Goal: Task Accomplishment & Management: Manage account settings

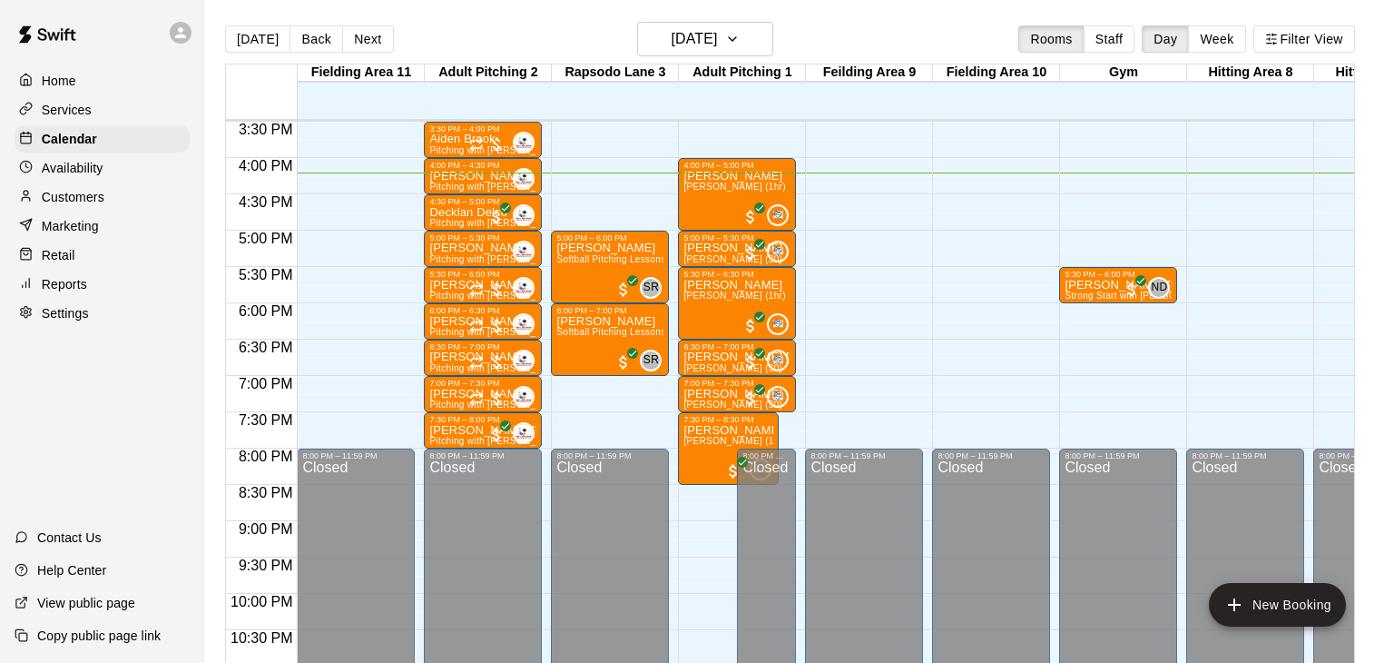
scroll to position [0, 466]
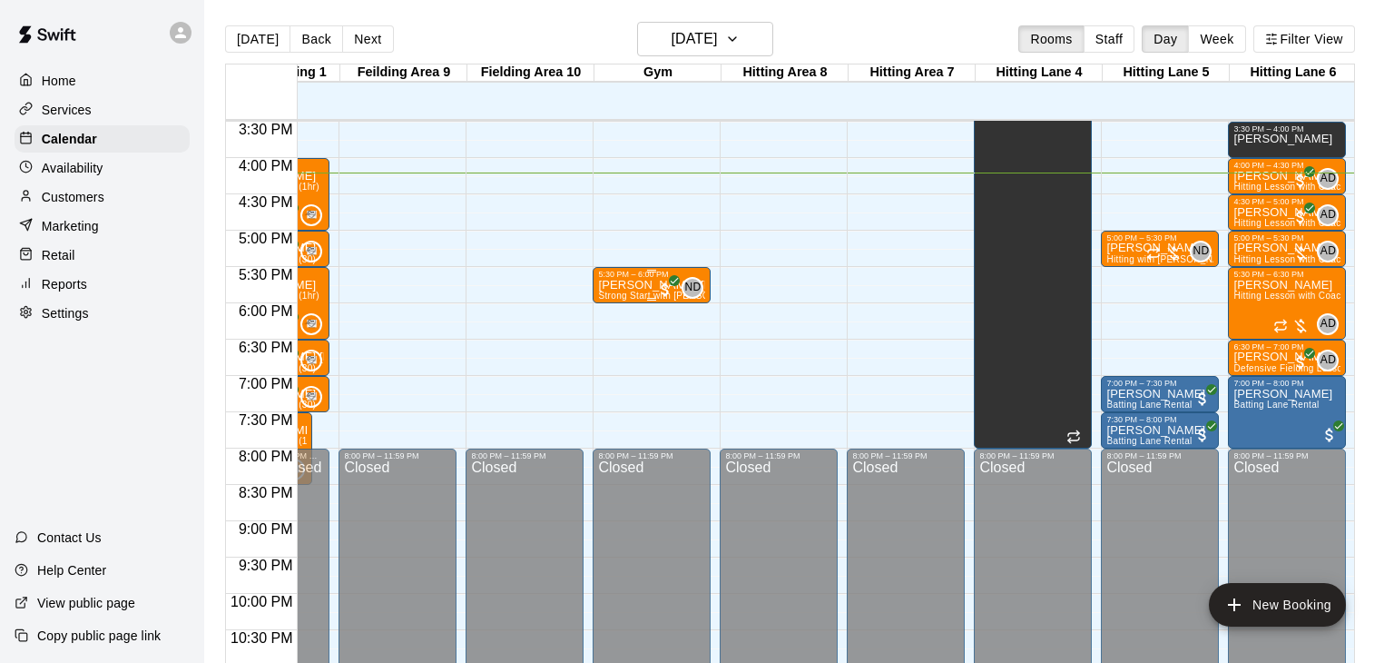
click at [653, 290] on span "Strong Start with [PERSON_NAME]" at bounding box center [674, 295] width 153 height 10
click at [622, 355] on img "edit" at bounding box center [615, 350] width 21 height 21
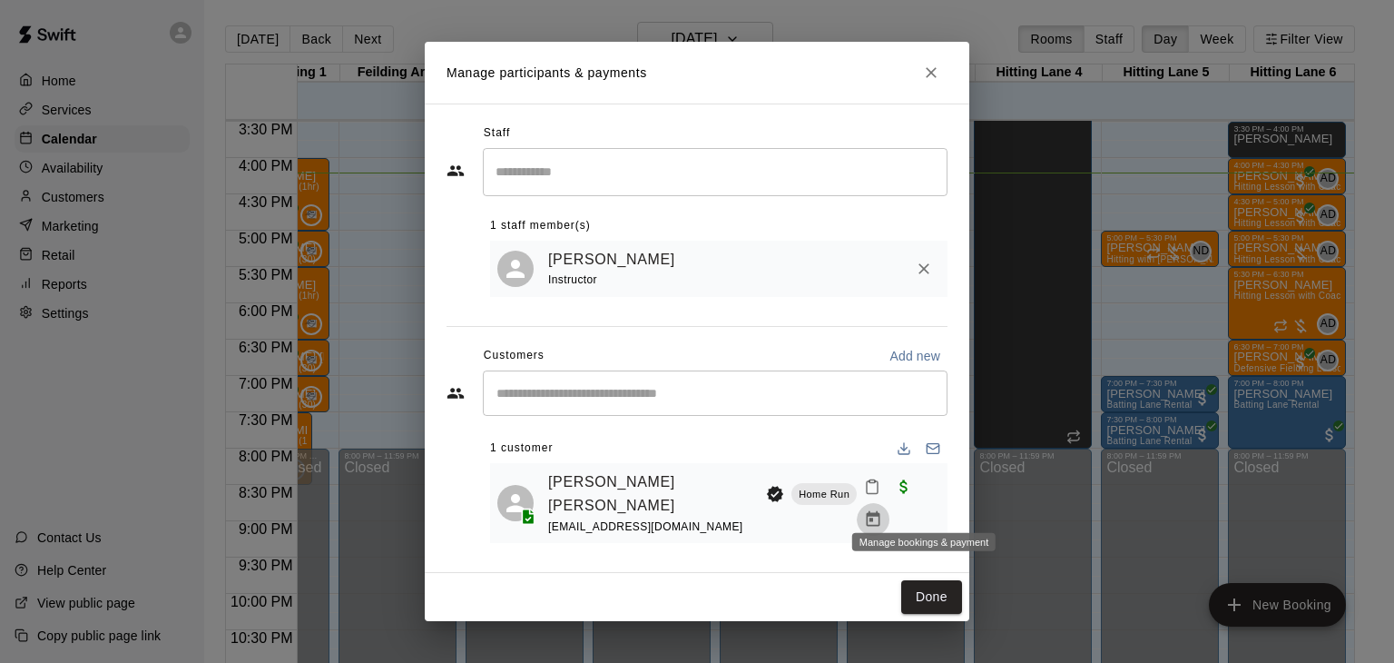
click at [880, 511] on icon "Manage bookings & payment" at bounding box center [874, 518] width 14 height 15
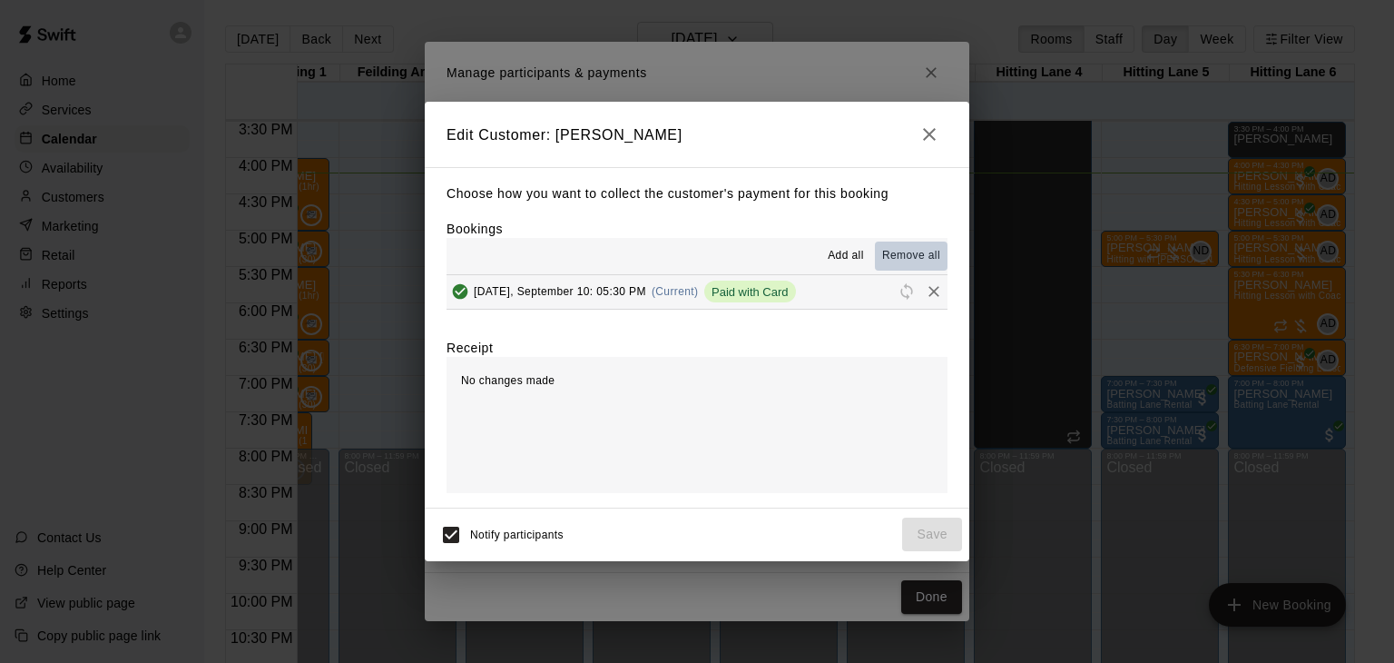
click at [922, 259] on span "Remove all" at bounding box center [911, 256] width 58 height 18
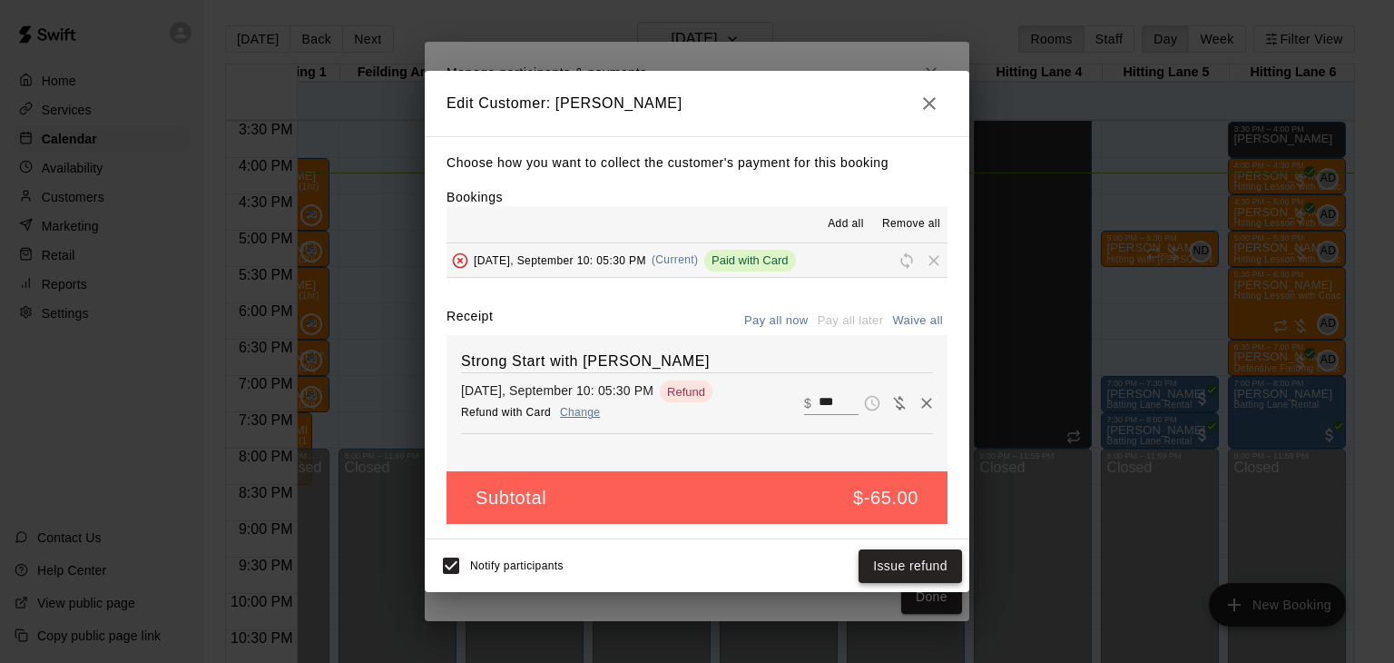
click at [925, 562] on button "Issue refund" at bounding box center [910, 566] width 103 height 34
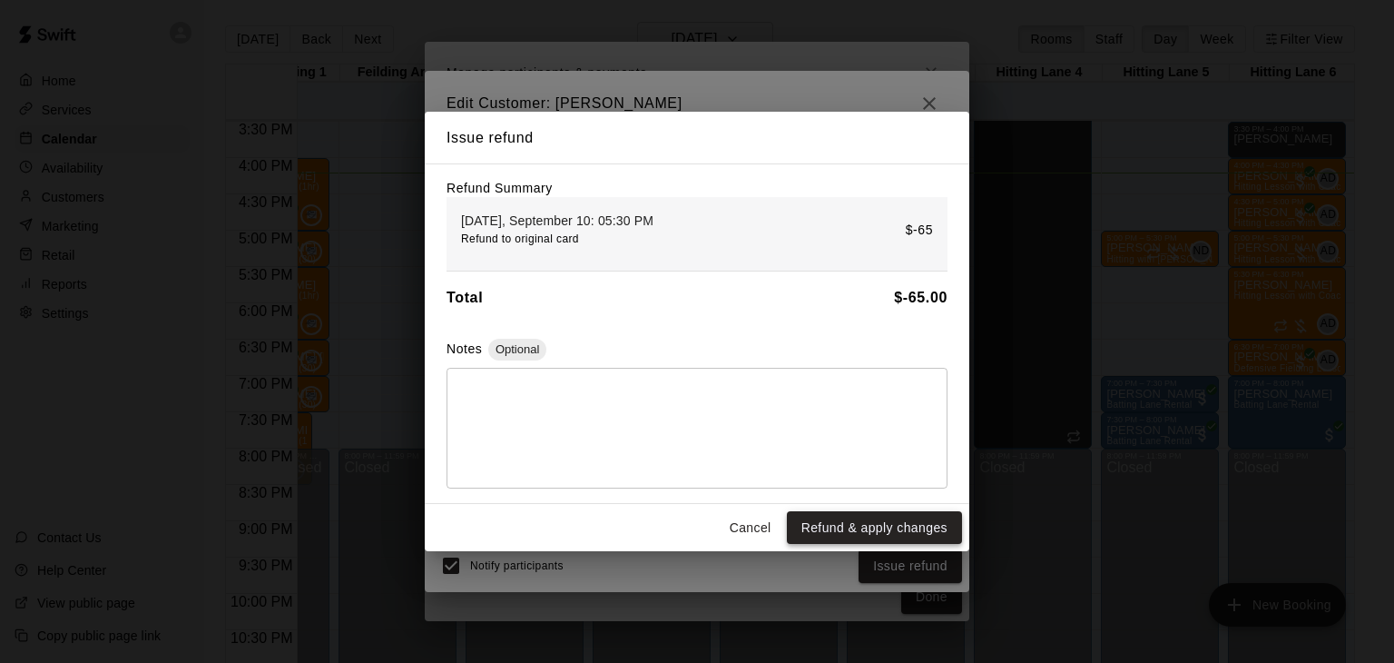
click at [903, 533] on button "Refund & apply changes" at bounding box center [874, 528] width 175 height 34
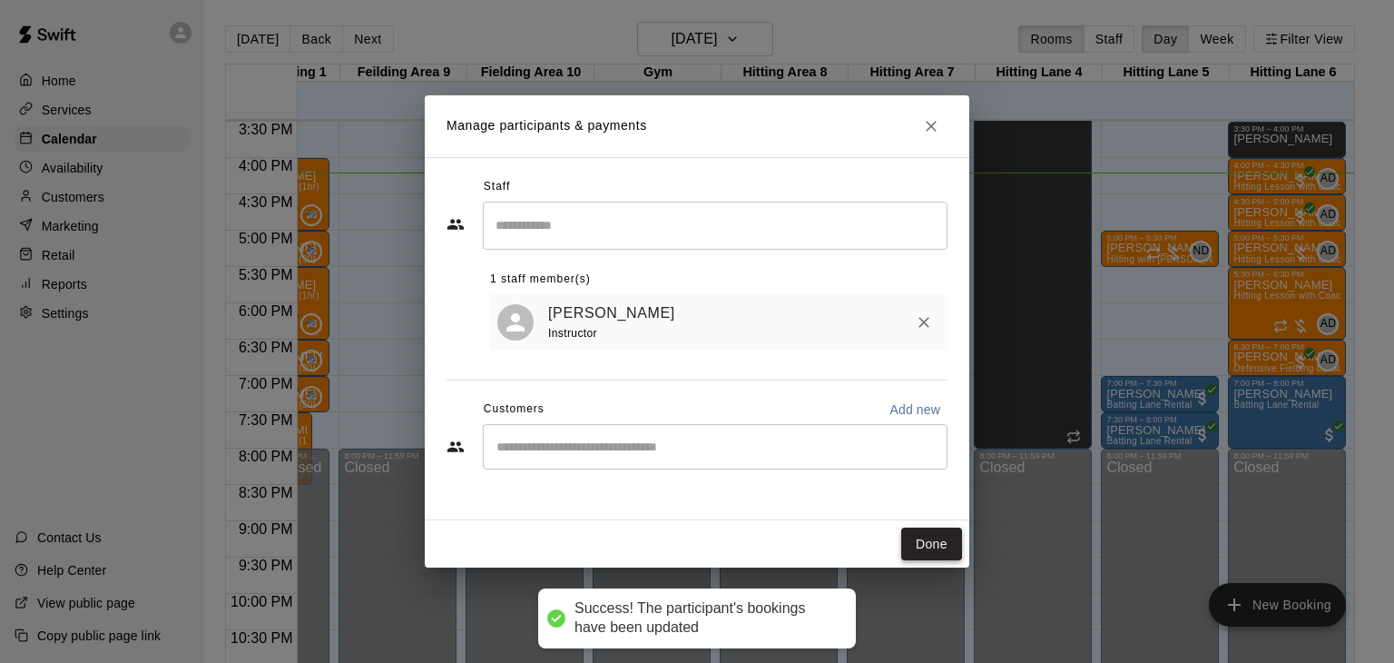
click at [918, 541] on button "Done" at bounding box center [931, 544] width 61 height 34
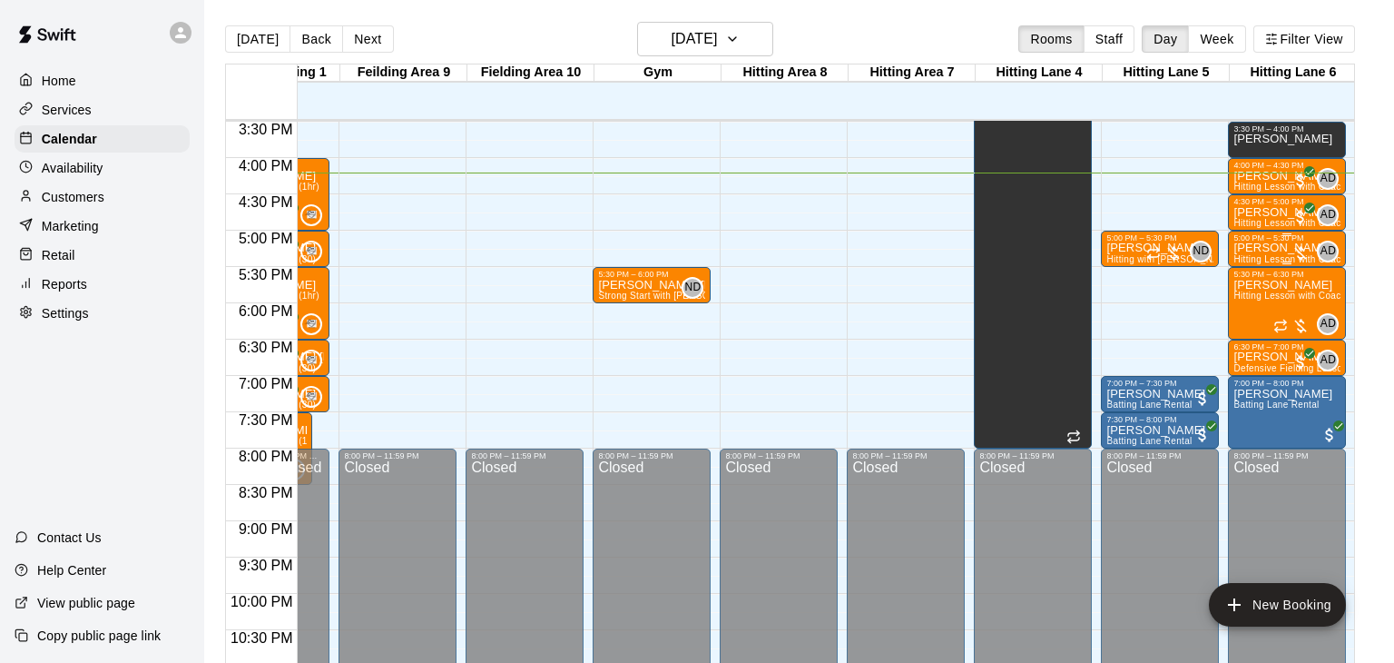
click at [1265, 248] on p "[PERSON_NAME]" at bounding box center [1287, 248] width 107 height 0
click at [1120, 328] on div at bounding box center [697, 331] width 1394 height 663
click at [740, 42] on icon "button" at bounding box center [732, 39] width 15 height 22
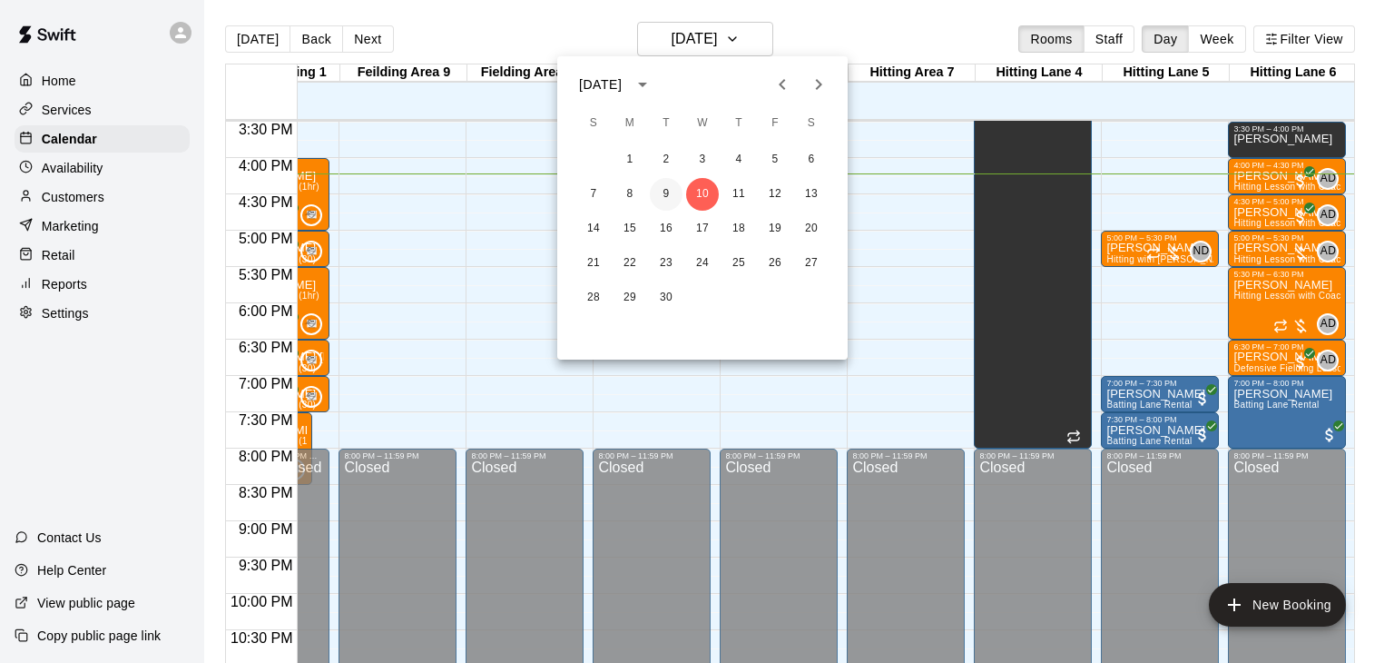
click at [669, 193] on button "9" at bounding box center [666, 194] width 33 height 33
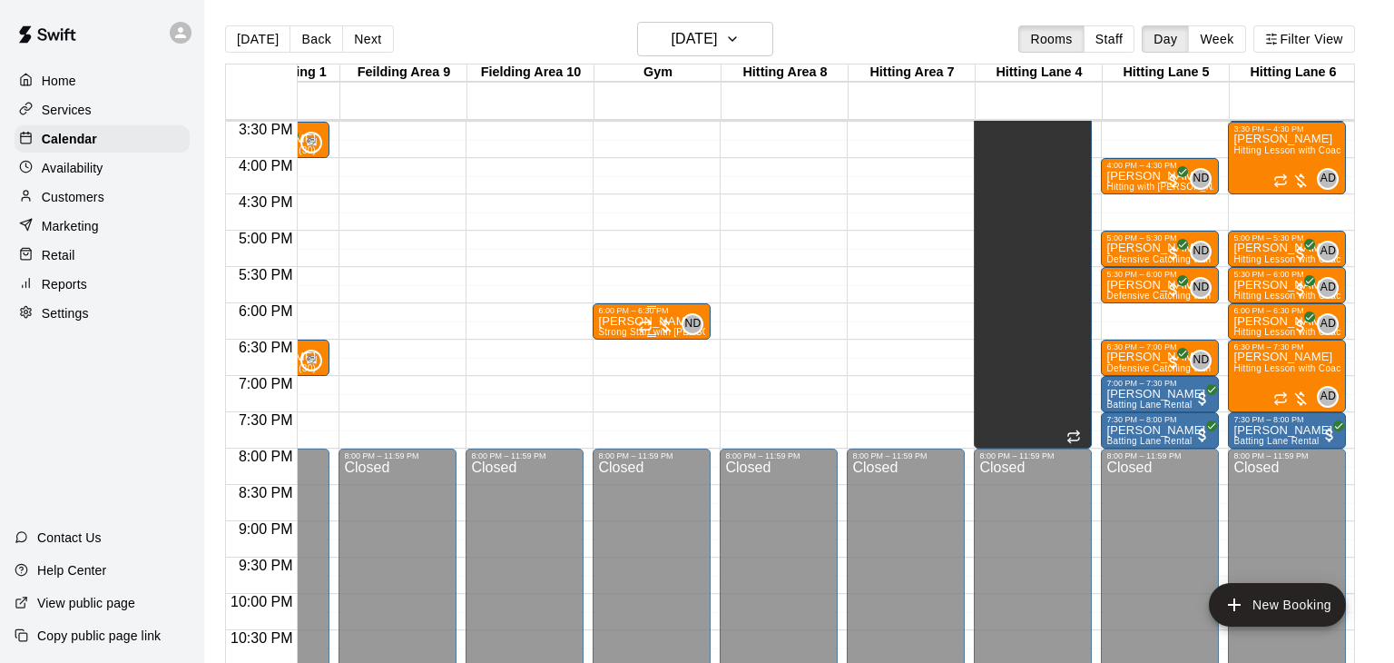
click at [624, 334] on div at bounding box center [651, 335] width 107 height 3
click at [614, 398] on img "edit" at bounding box center [615, 395] width 21 height 21
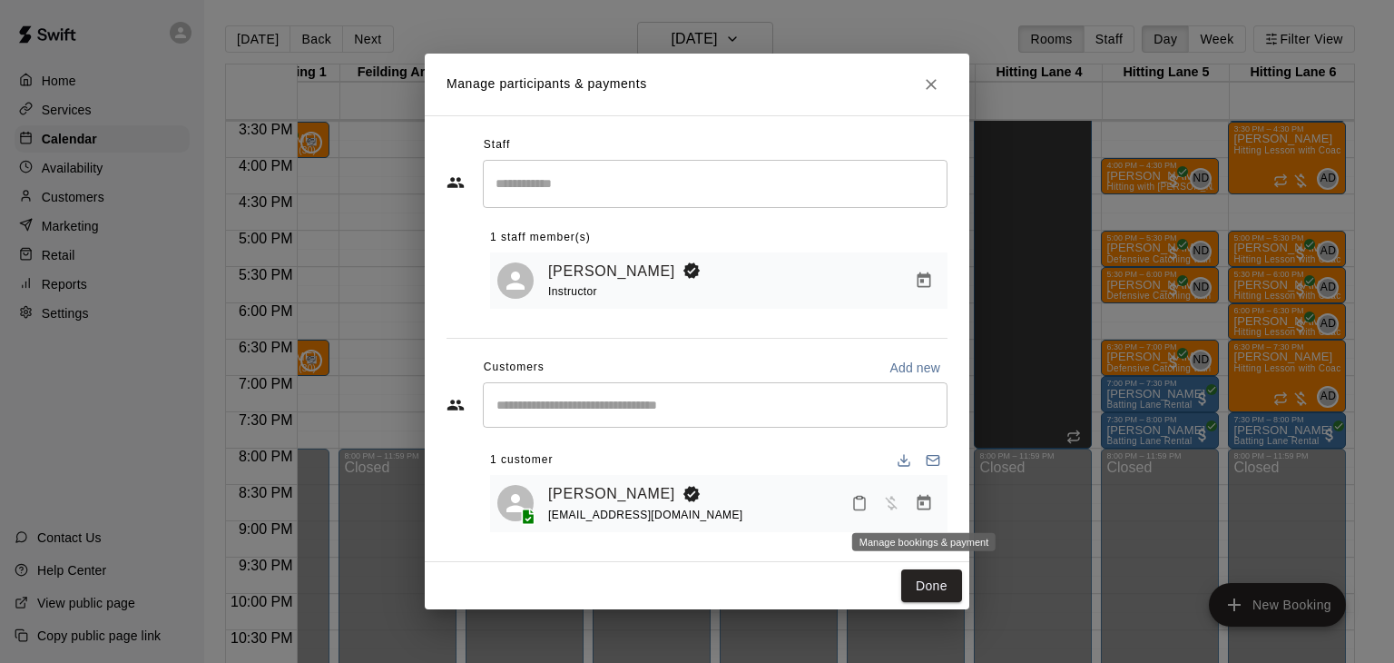
click at [926, 510] on icon "Manage bookings & payment" at bounding box center [924, 503] width 18 height 18
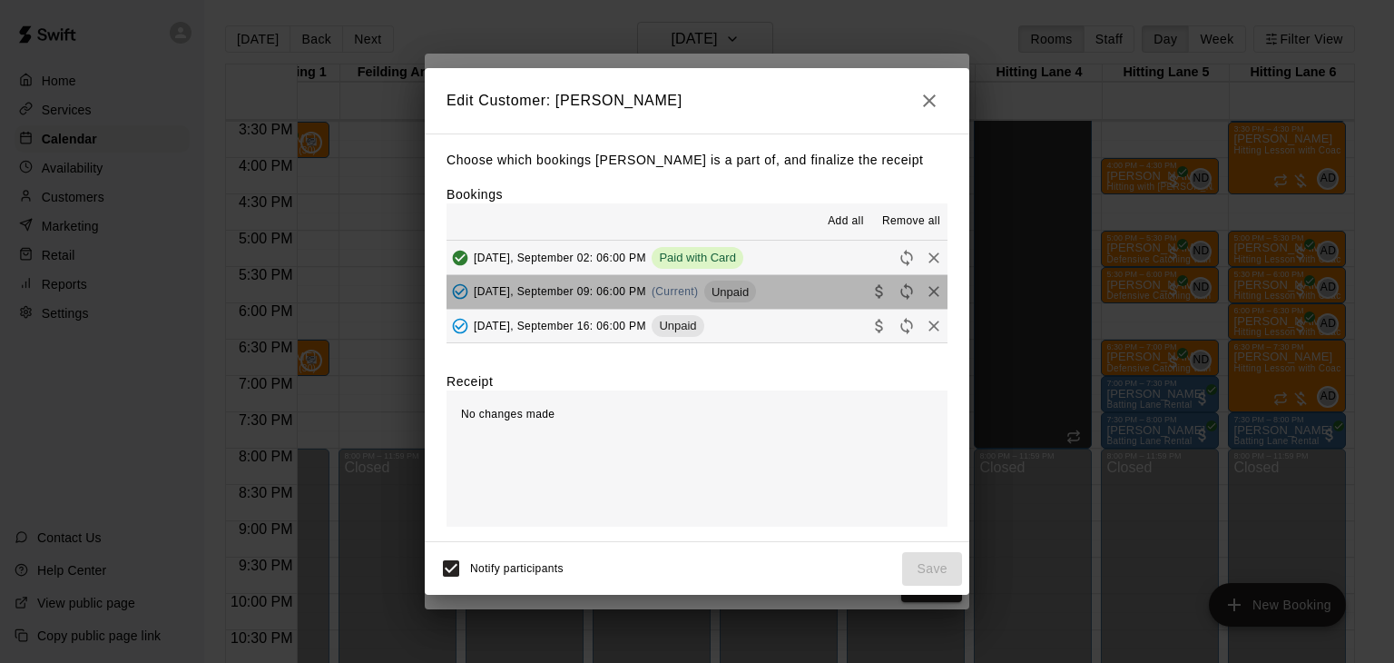
click at [596, 295] on span "[DATE], September 09: 06:00 PM" at bounding box center [560, 291] width 172 height 13
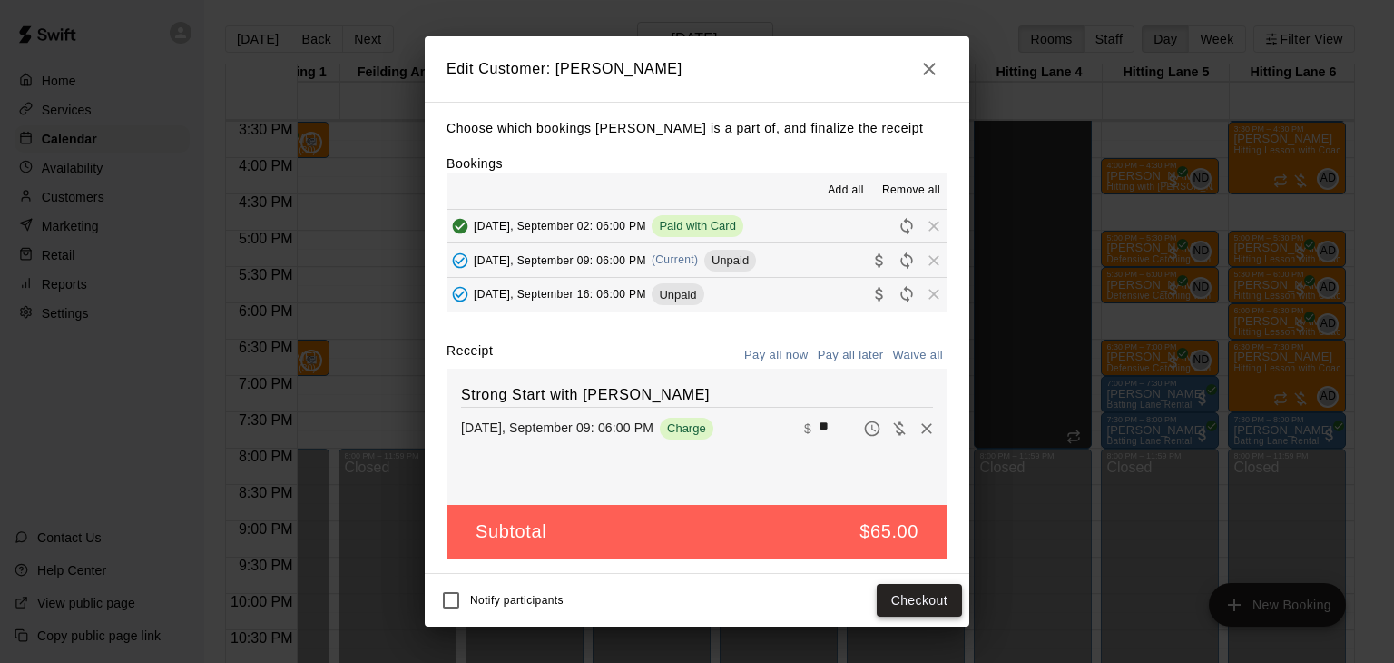
click at [888, 607] on button "Checkout" at bounding box center [919, 601] width 85 height 34
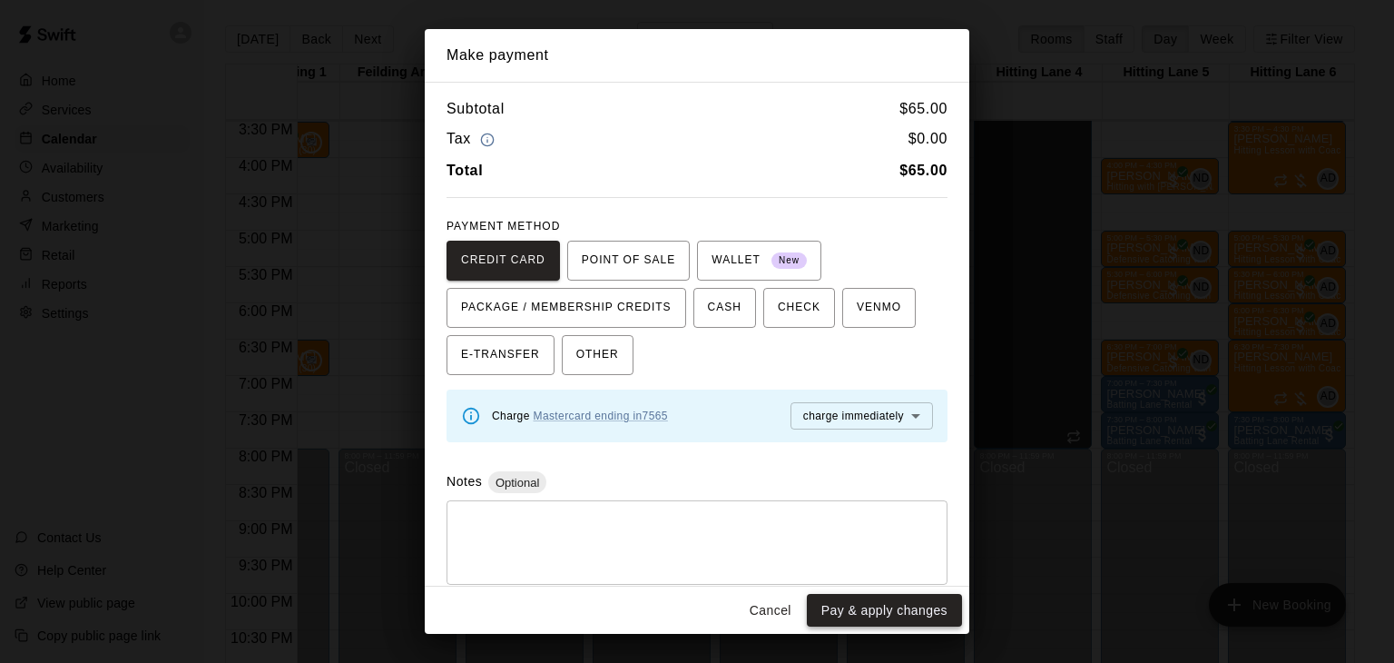
click at [885, 605] on button "Pay & apply changes" at bounding box center [884, 611] width 155 height 34
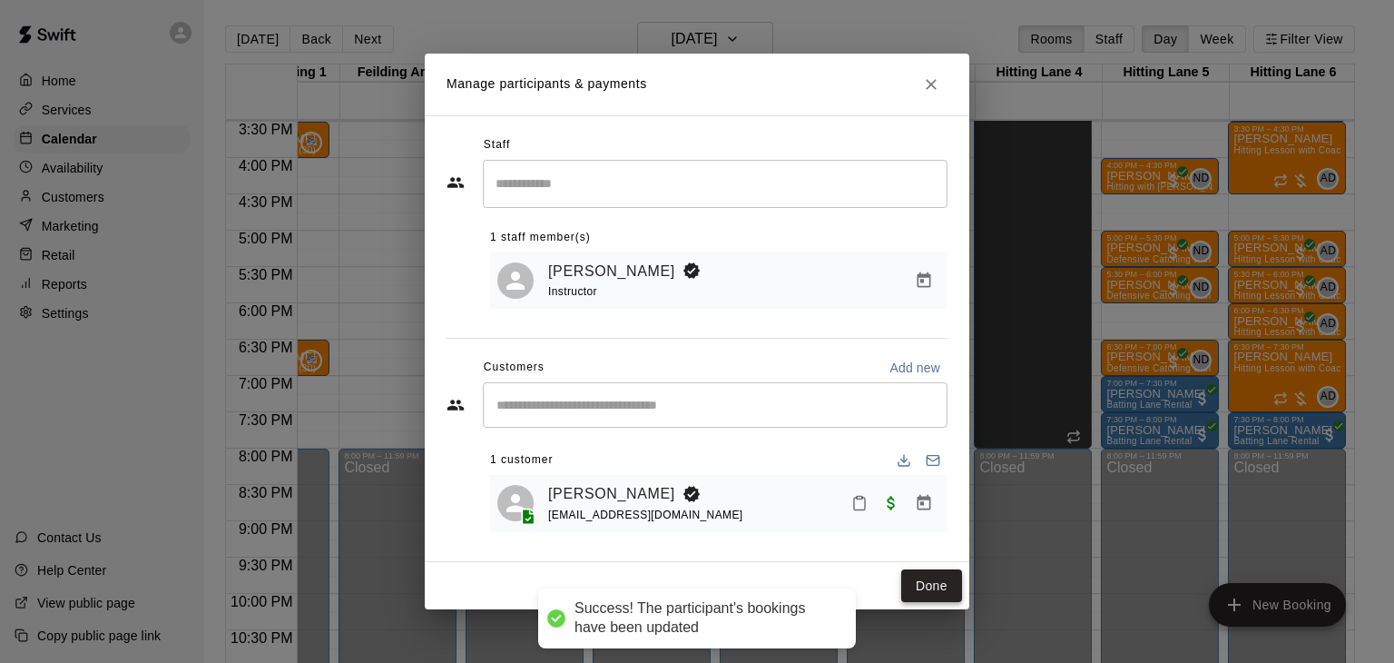
click at [944, 592] on button "Done" at bounding box center [931, 586] width 61 height 34
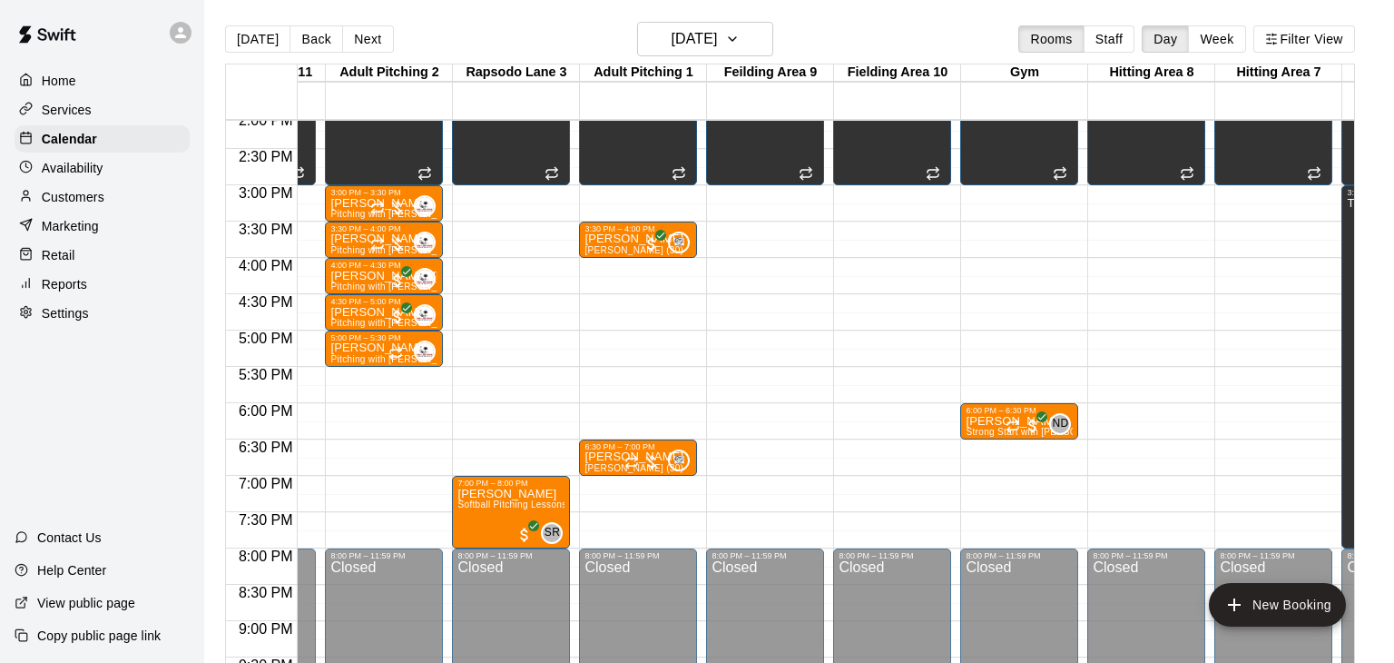
scroll to position [1026, 99]
click at [636, 465] on icon "Recurring event" at bounding box center [631, 461] width 15 height 15
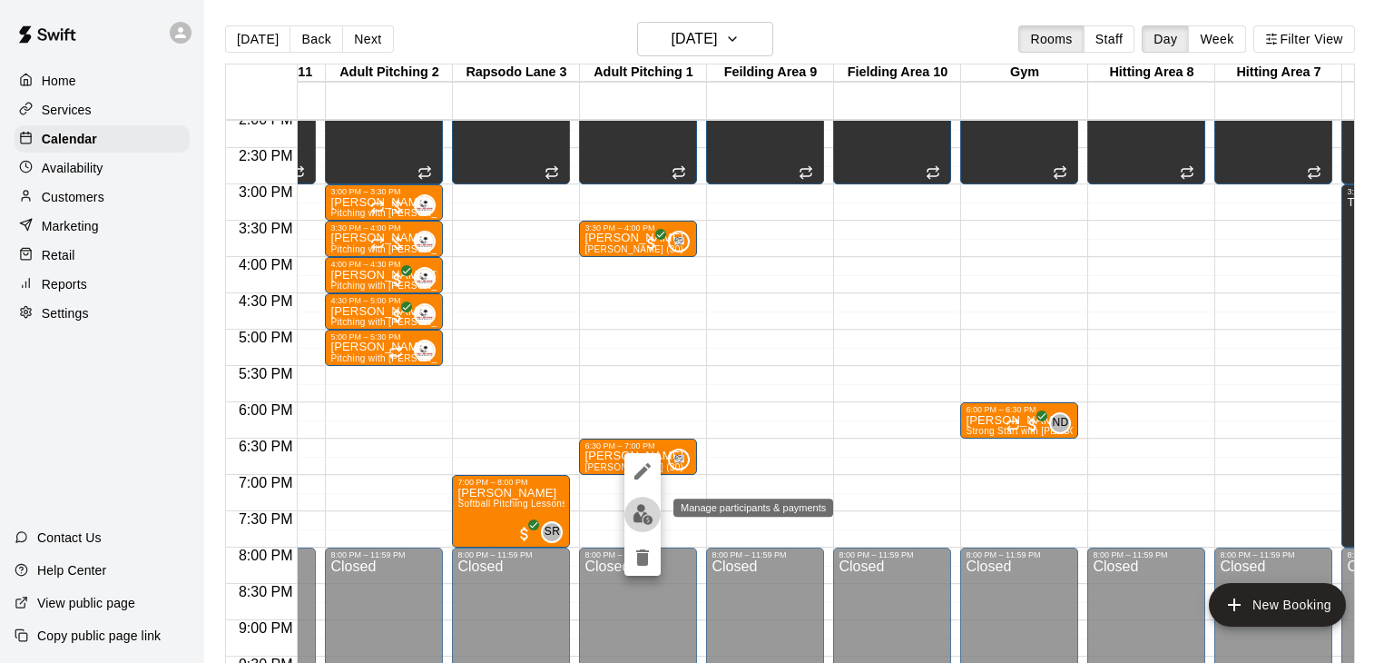
click at [646, 518] on img "edit" at bounding box center [643, 514] width 21 height 21
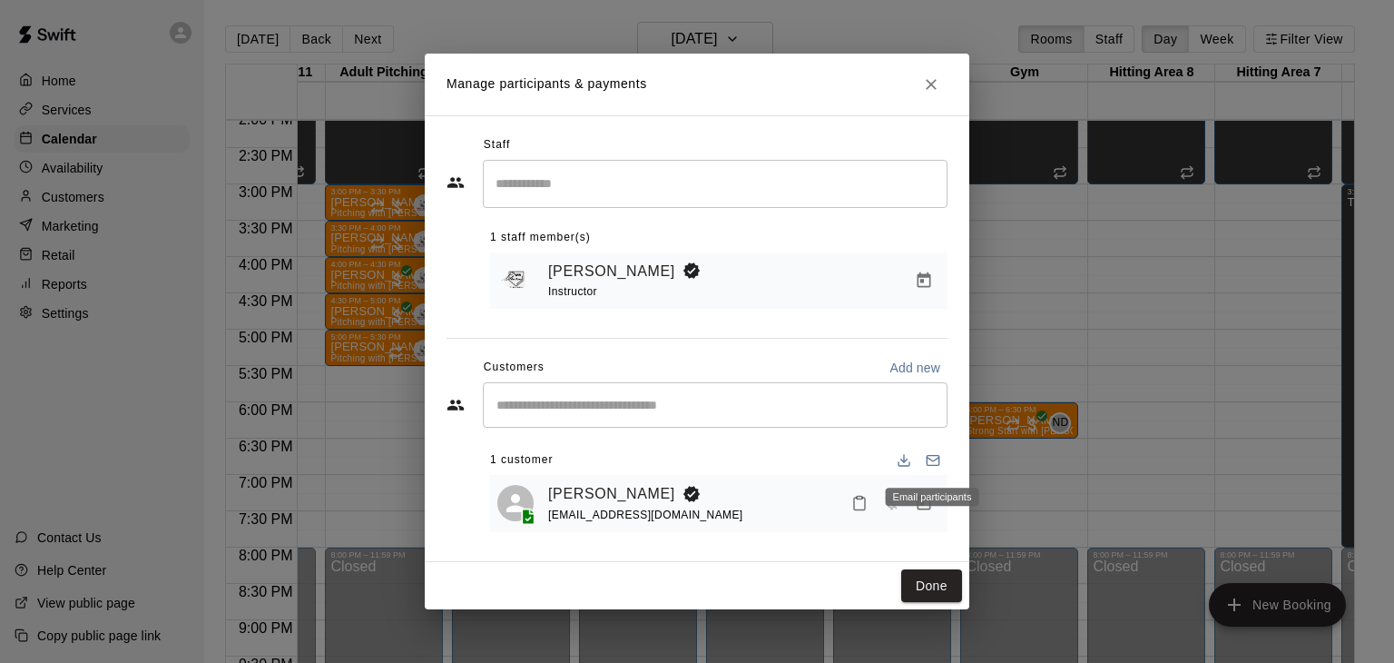
click at [927, 501] on div "Email participants" at bounding box center [932, 496] width 93 height 18
click at [926, 501] on icon "Manage bookings & payment" at bounding box center [924, 503] width 18 height 18
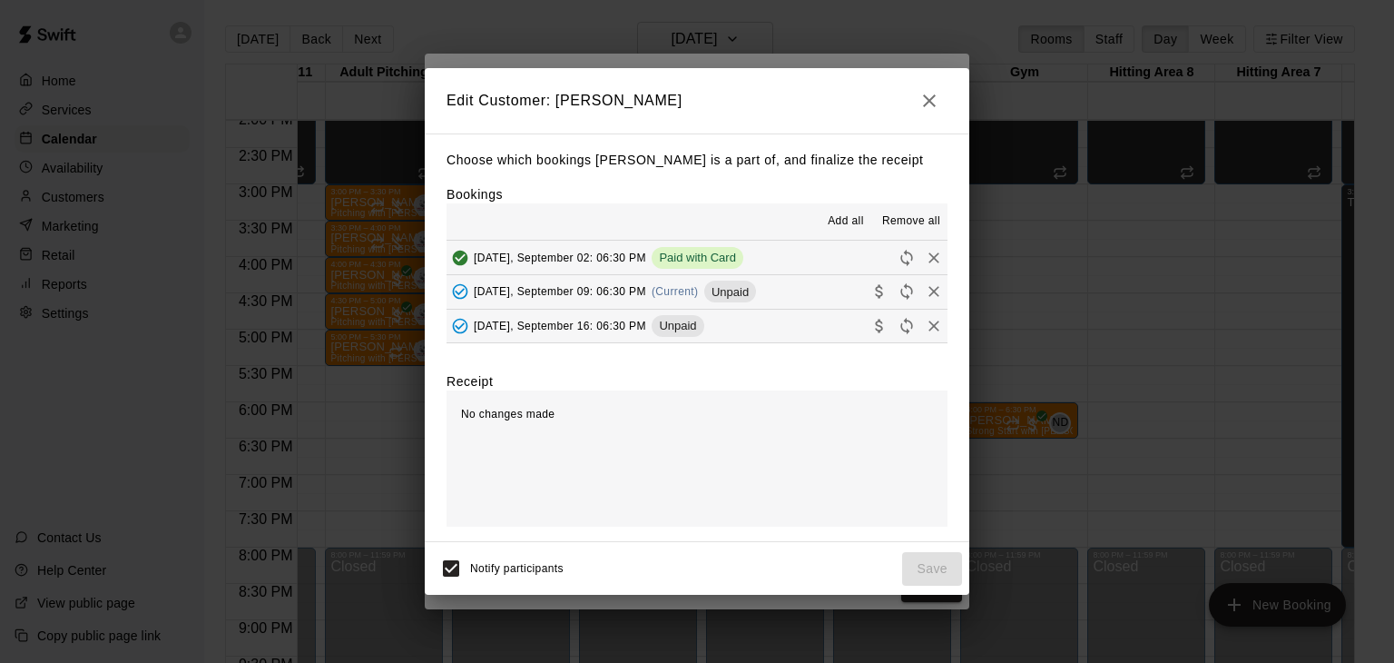
click at [619, 290] on span "[DATE], September 09: 06:30 PM" at bounding box center [560, 291] width 172 height 13
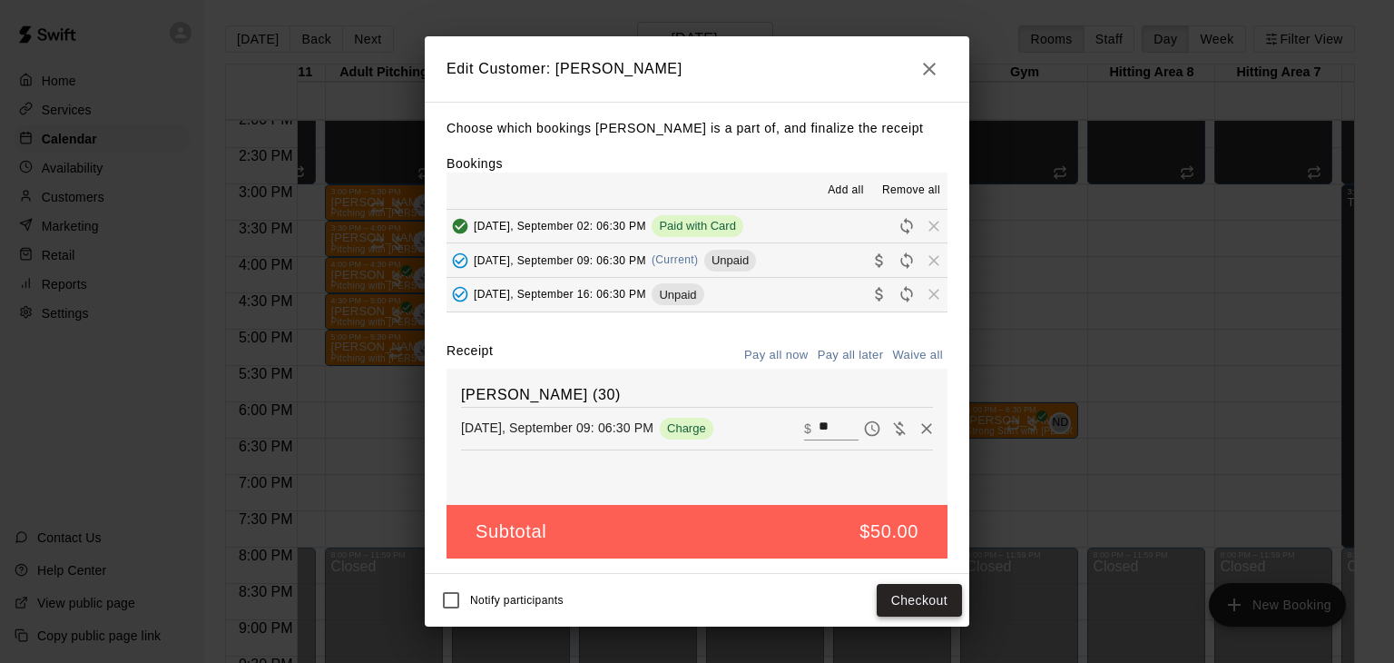
click at [909, 589] on button "Checkout" at bounding box center [919, 601] width 85 height 34
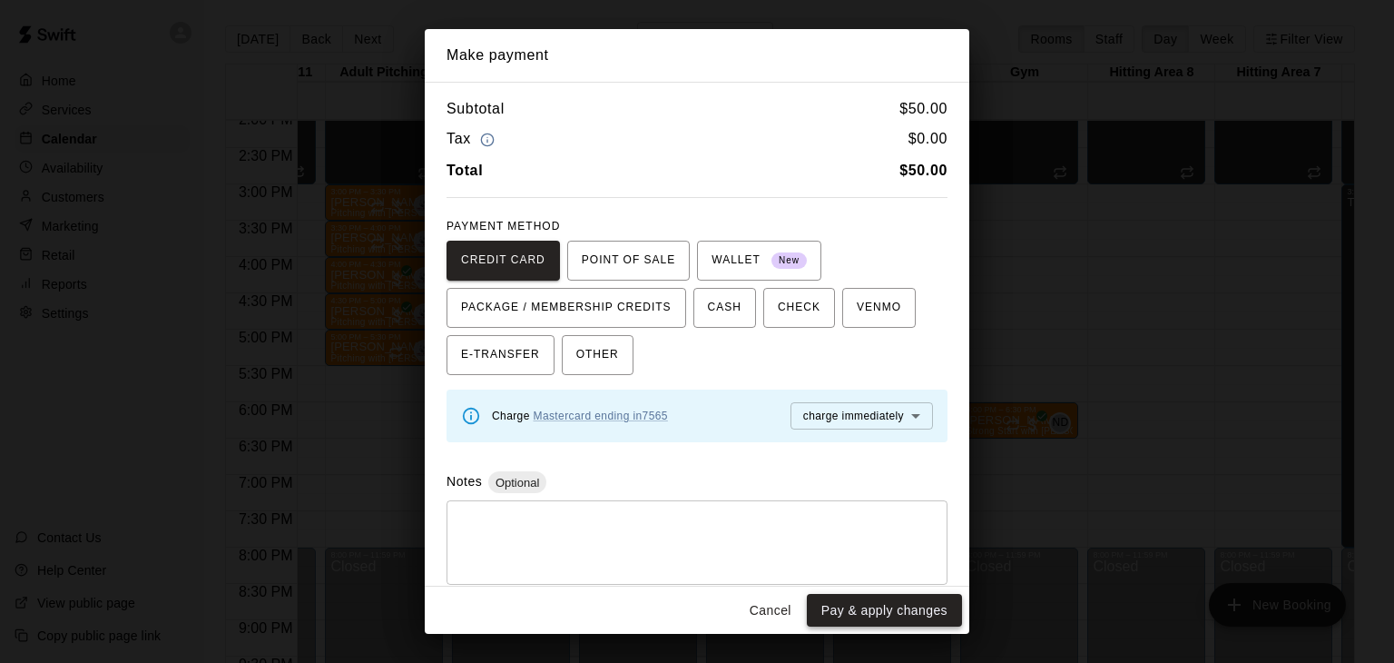
click at [908, 605] on button "Pay & apply changes" at bounding box center [884, 611] width 155 height 34
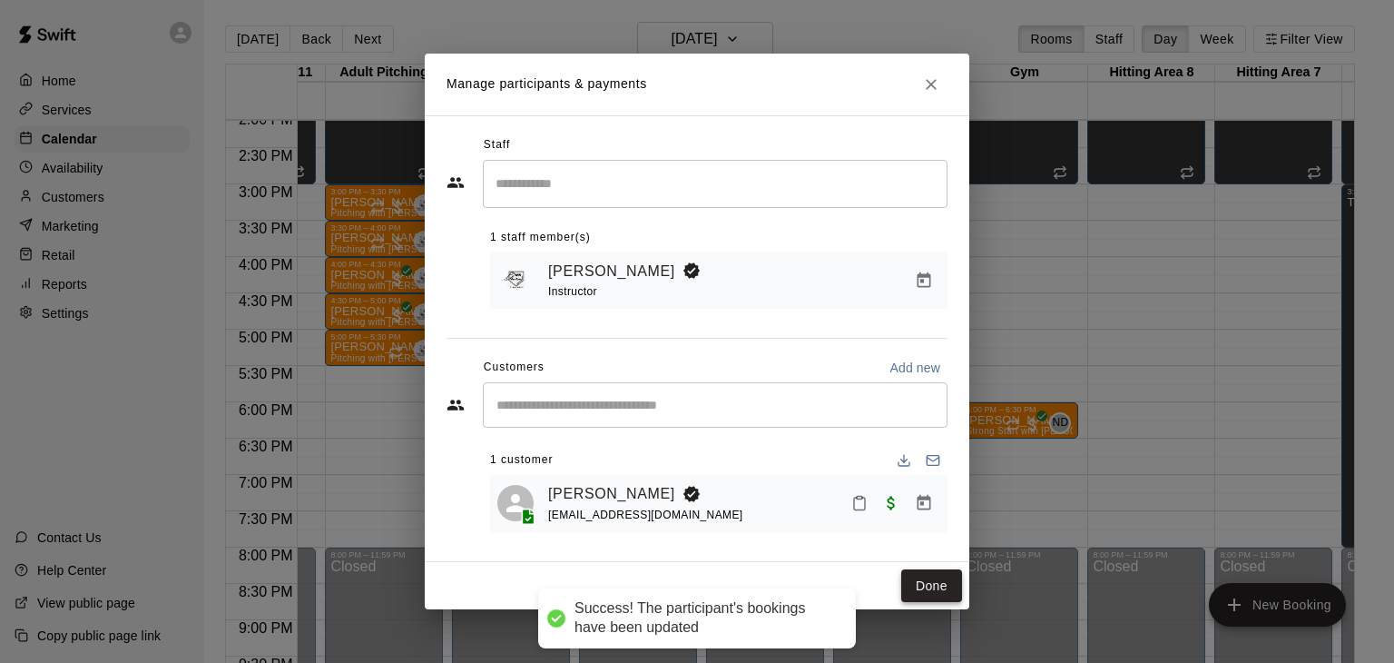
click at [946, 581] on button "Done" at bounding box center [931, 586] width 61 height 34
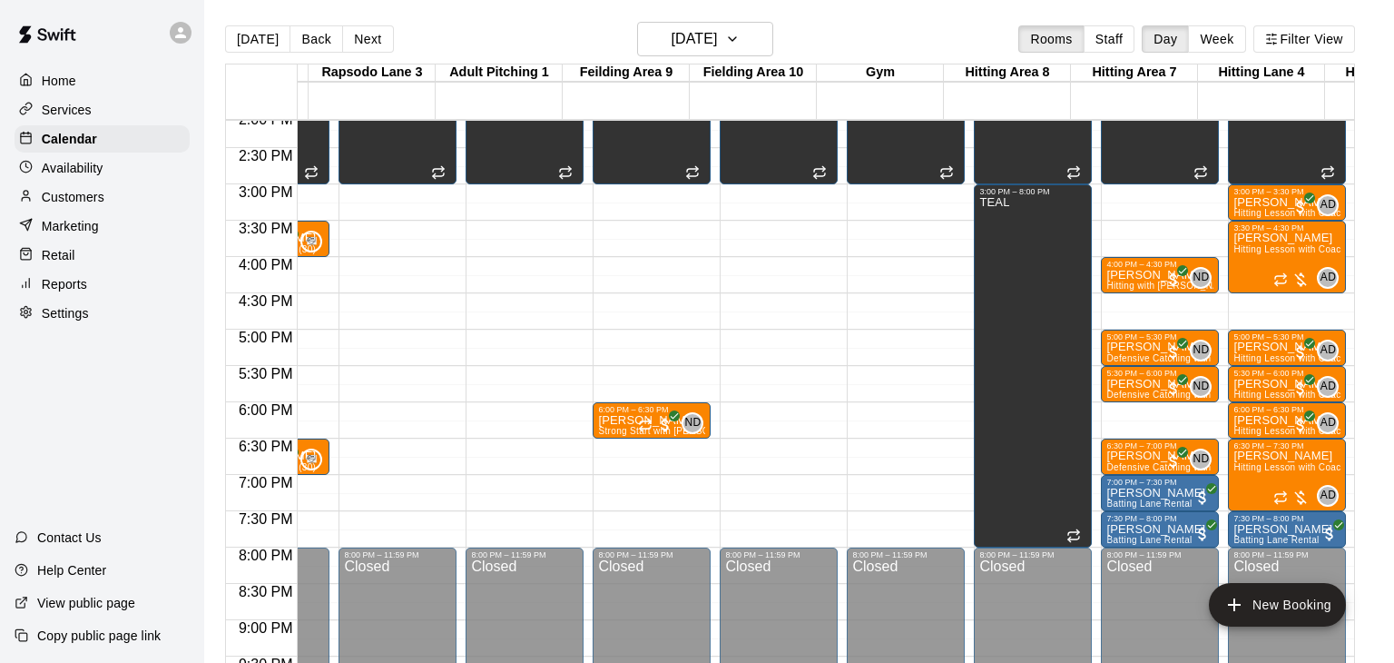
scroll to position [0, 466]
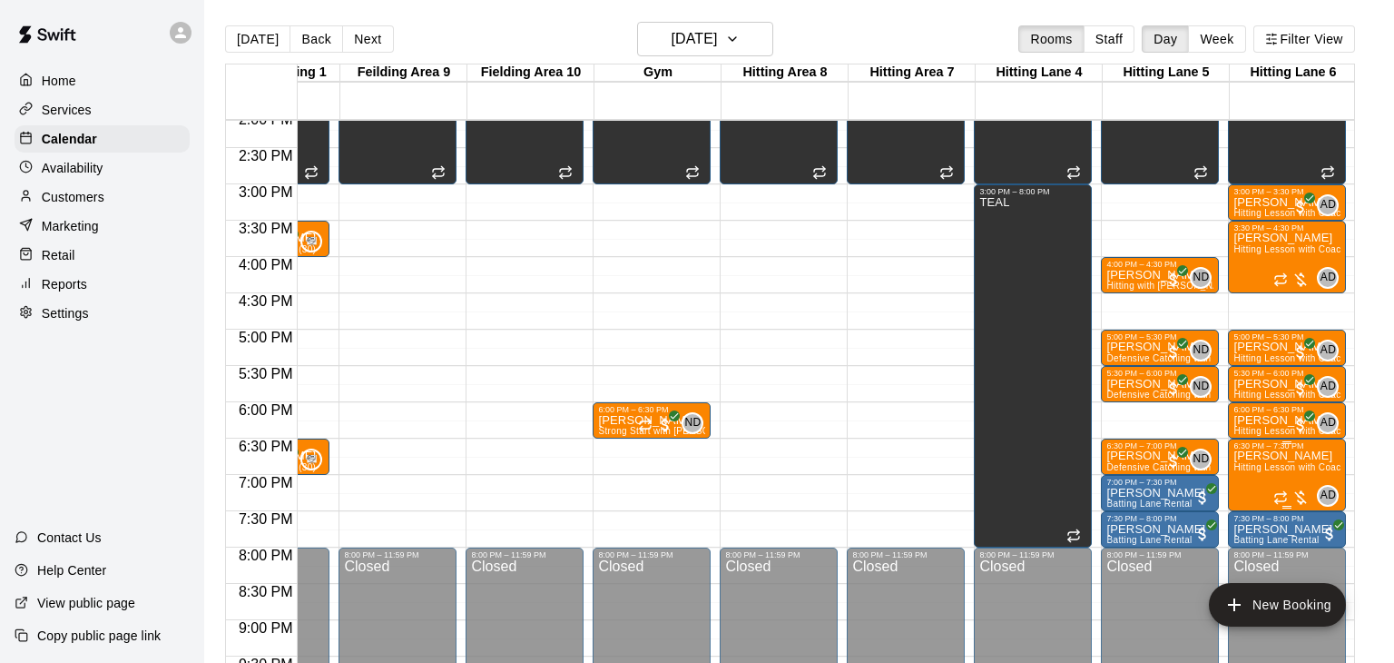
click at [1276, 485] on div "AD 0" at bounding box center [1305, 496] width 65 height 22
click at [1290, 539] on img "edit" at bounding box center [1292, 545] width 21 height 21
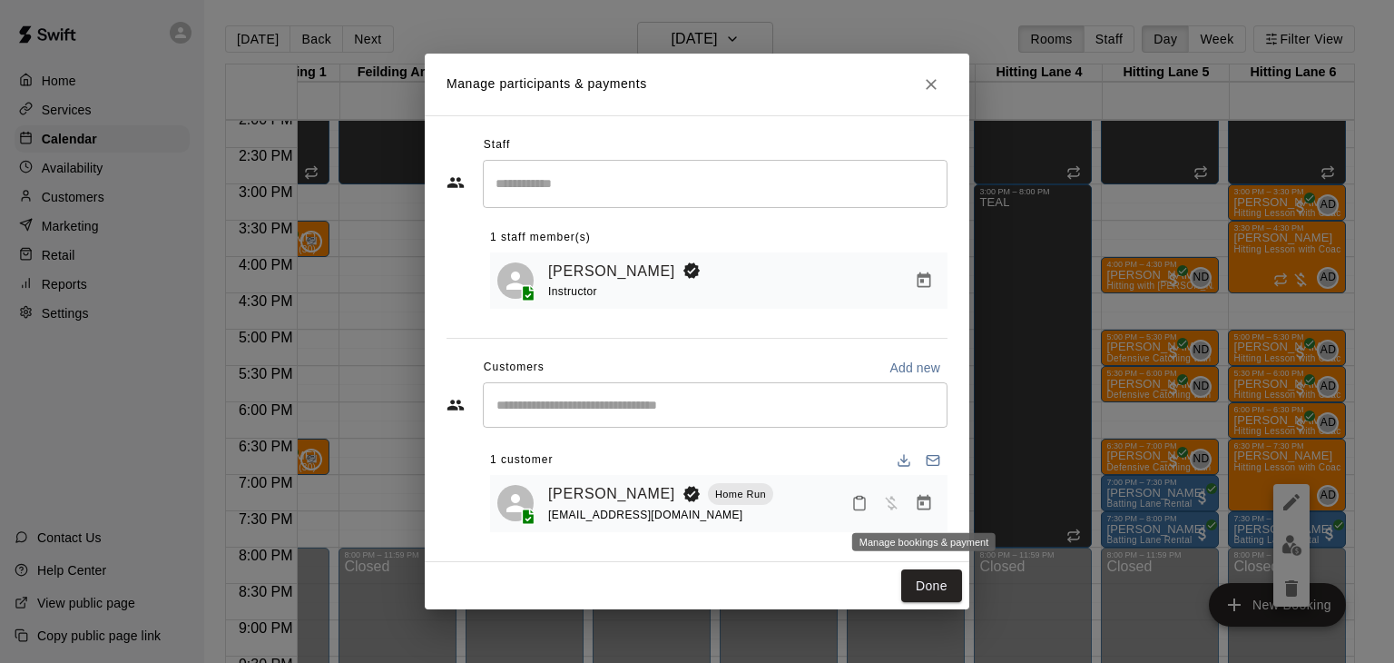
click at [919, 506] on icon "Manage bookings & payment" at bounding box center [924, 503] width 18 height 18
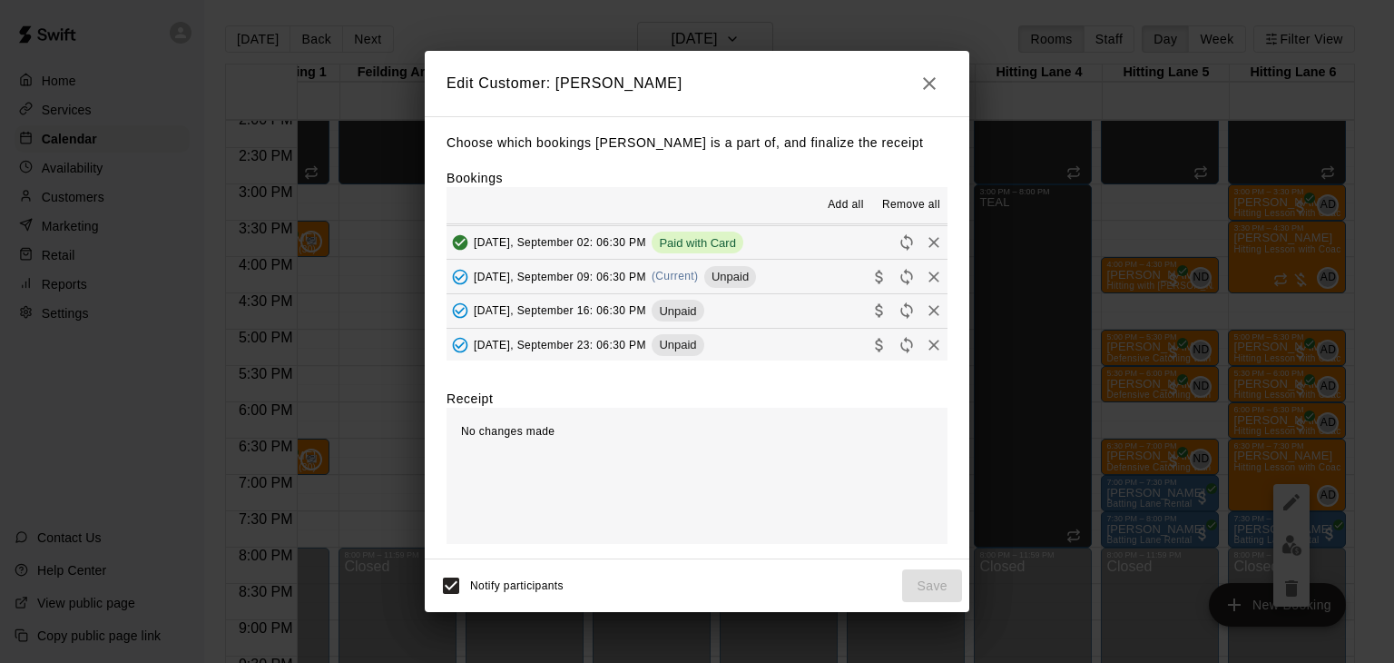
scroll to position [102, 0]
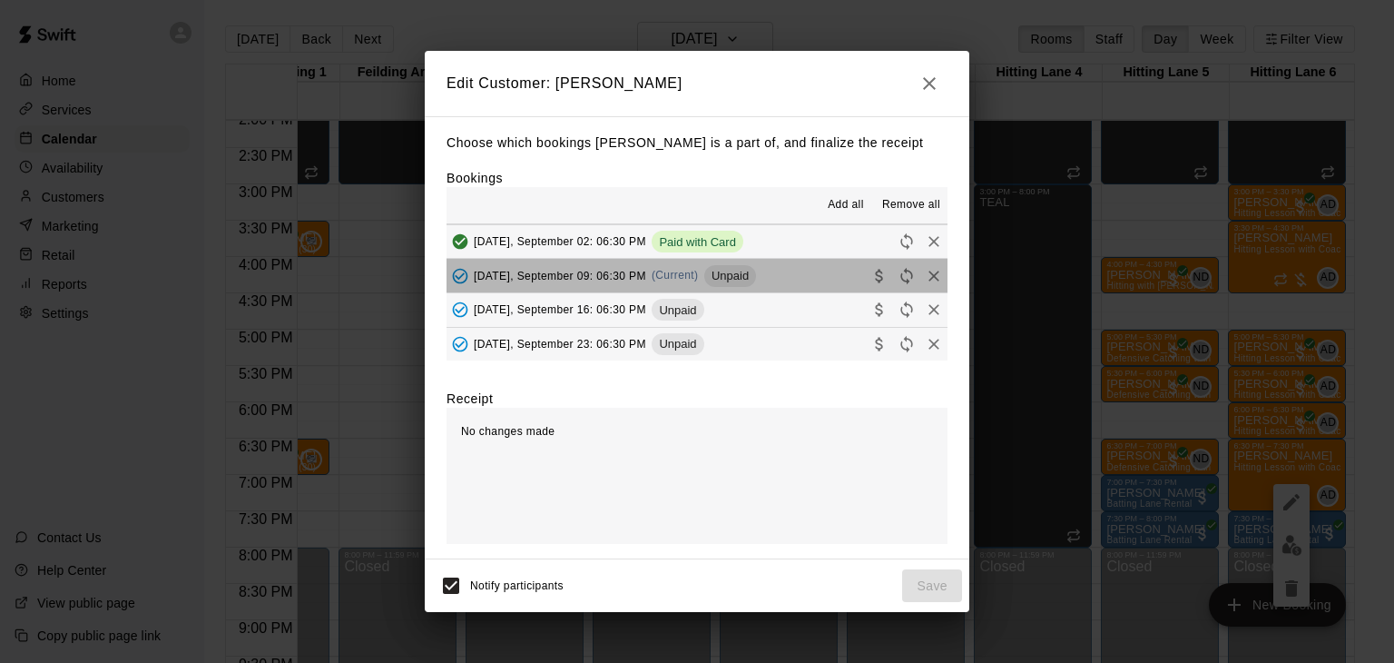
click at [585, 277] on span "[DATE], September 09: 06:30 PM" at bounding box center [560, 275] width 172 height 13
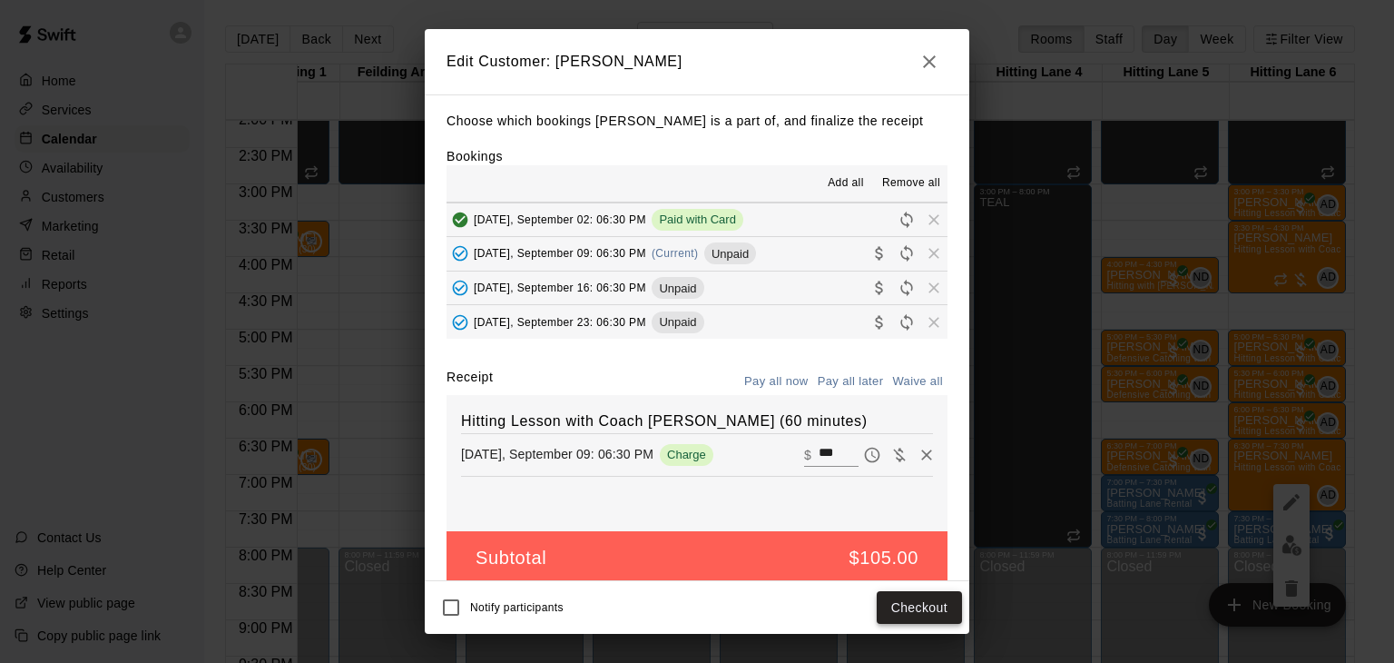
click at [942, 606] on button "Checkout" at bounding box center [919, 608] width 85 height 34
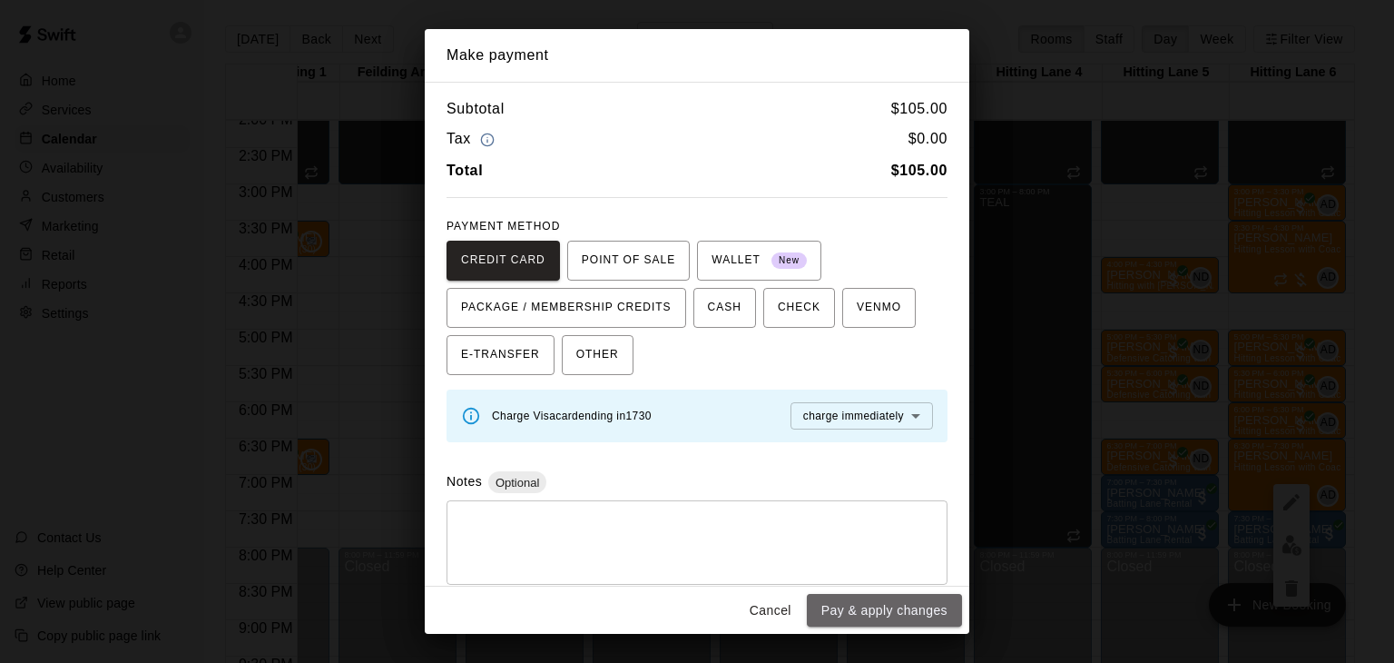
click at [942, 606] on button "Pay & apply changes" at bounding box center [884, 611] width 155 height 34
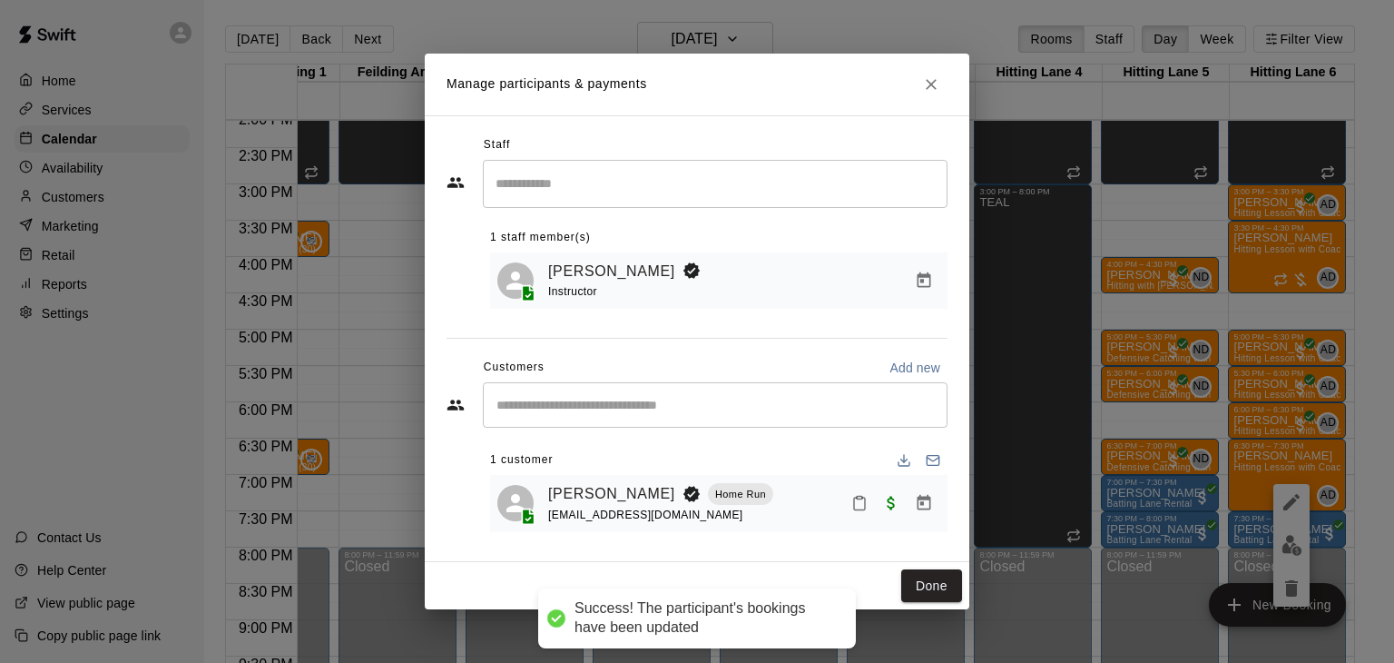
click at [942, 606] on div "Done" at bounding box center [697, 586] width 545 height 48
click at [939, 589] on button "Done" at bounding box center [931, 586] width 61 height 34
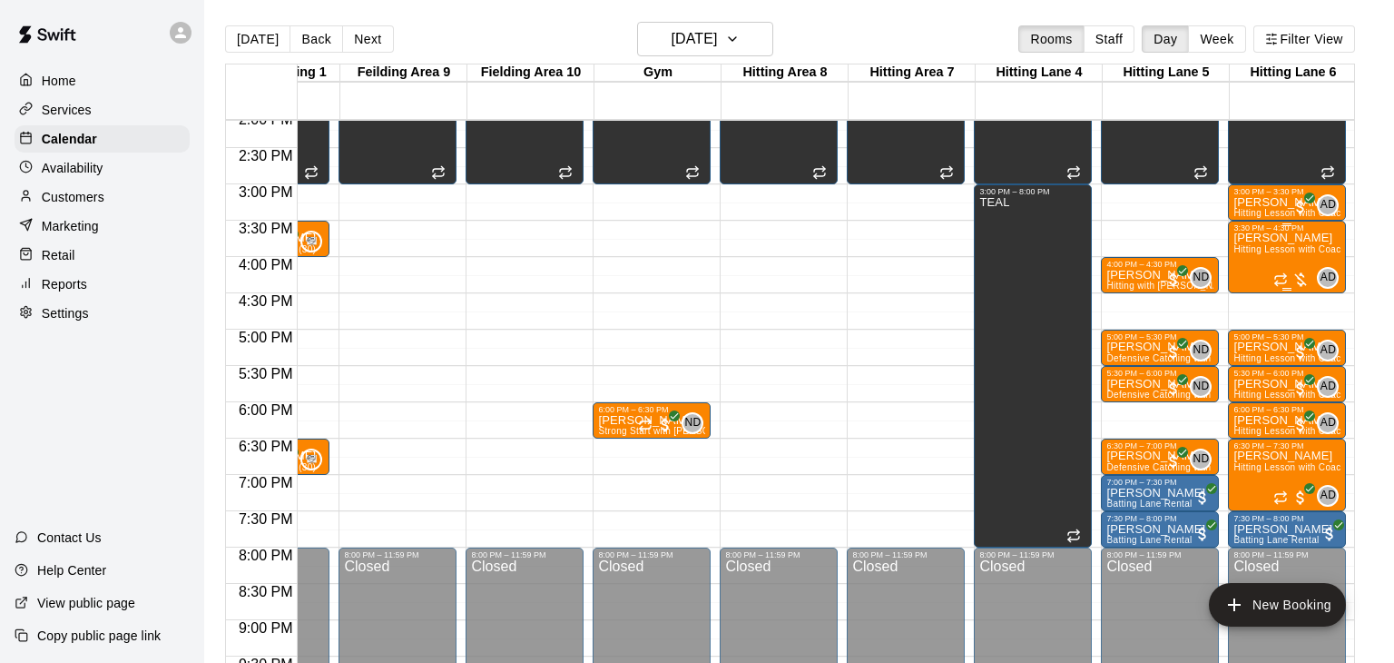
click at [1274, 252] on span "Hitting Lesson with Coach [PERSON_NAME] (60 minutes)" at bounding box center [1359, 249] width 251 height 10
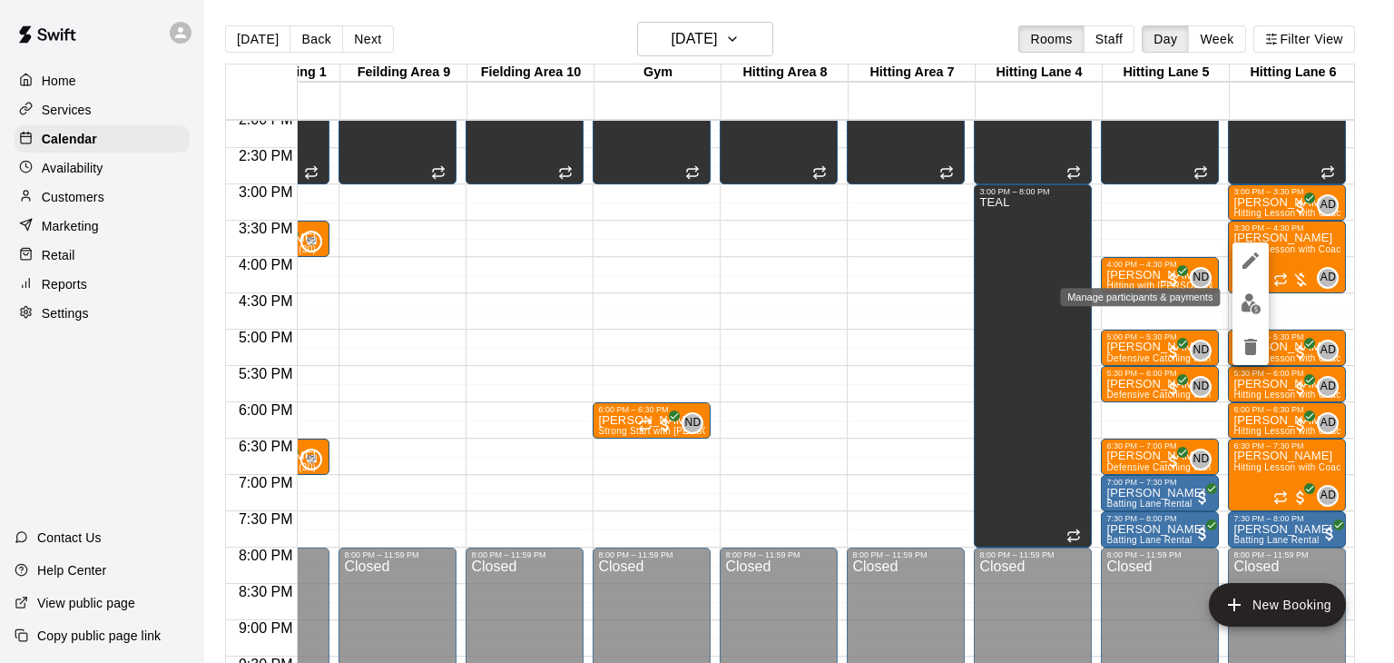
click at [1252, 303] on img "edit" at bounding box center [1251, 303] width 21 height 21
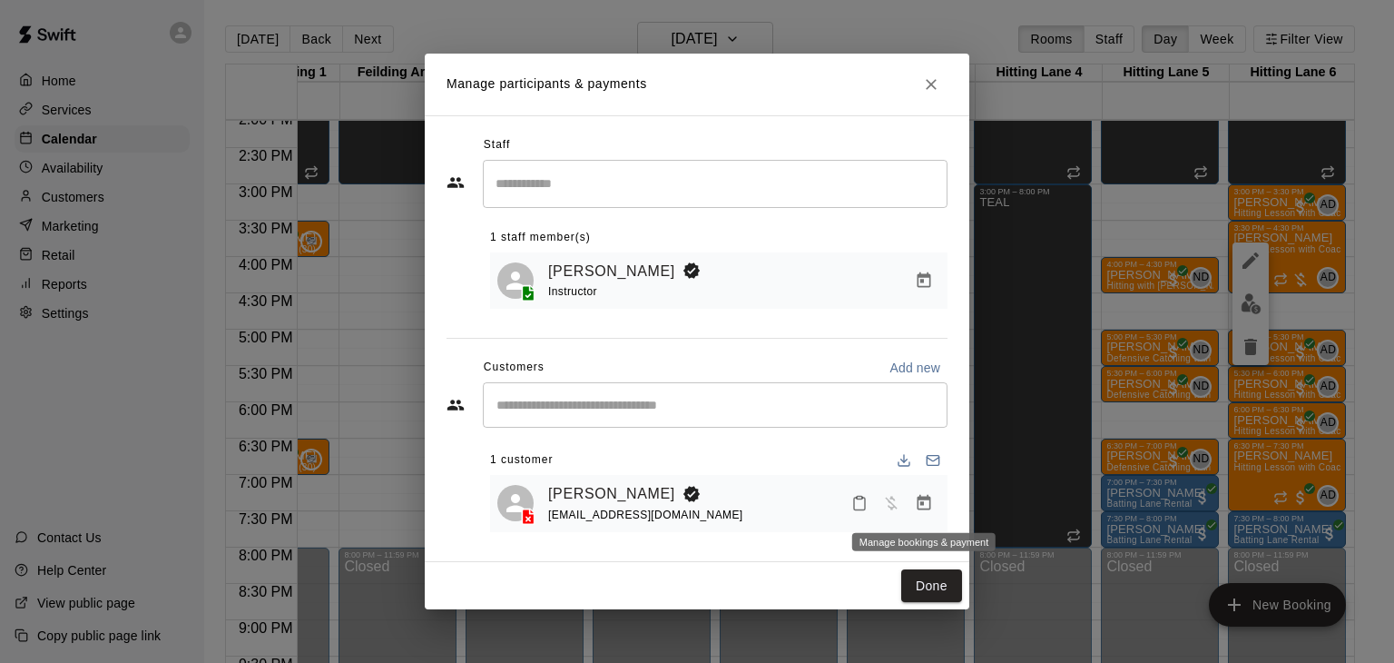
click at [922, 507] on icon "Manage bookings & payment" at bounding box center [924, 503] width 18 height 18
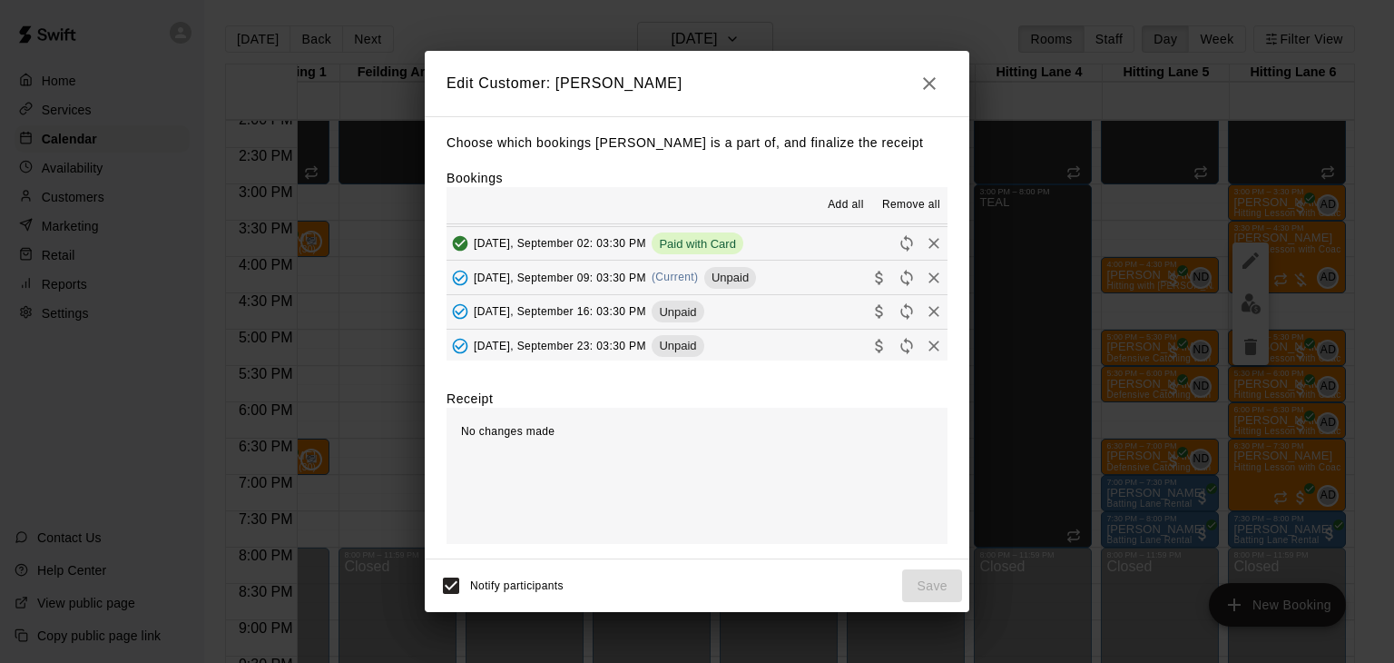
scroll to position [135, 0]
click at [667, 251] on div "[DATE], September 09: 03:30 PM (Current) Unpaid" at bounding box center [602, 242] width 310 height 27
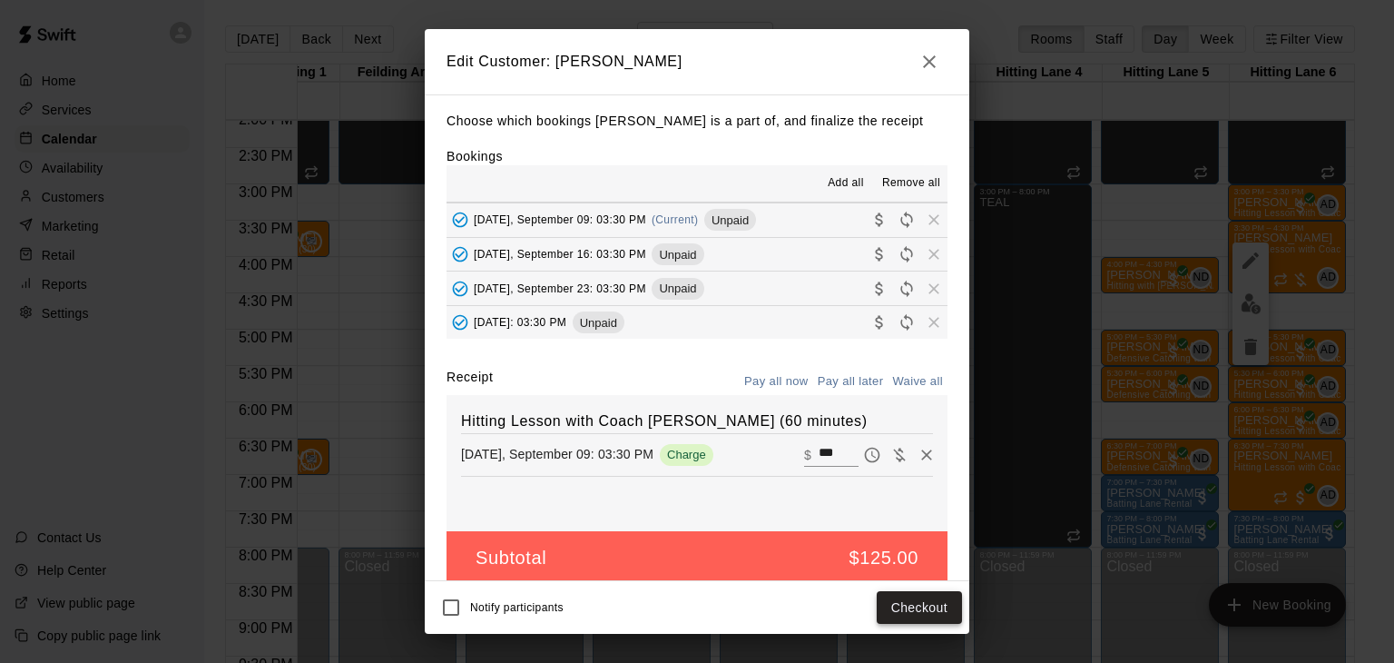
click at [931, 611] on button "Checkout" at bounding box center [919, 608] width 85 height 34
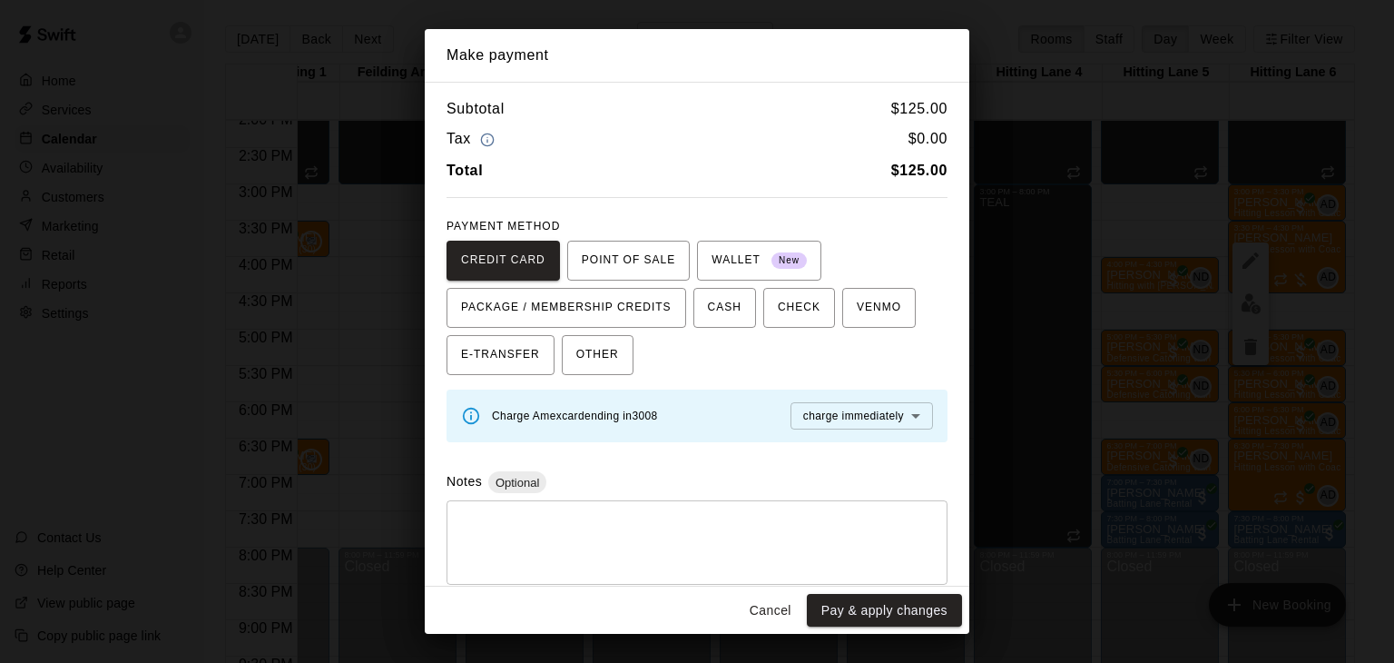
click at [931, 611] on button "Pay & apply changes" at bounding box center [884, 611] width 155 height 34
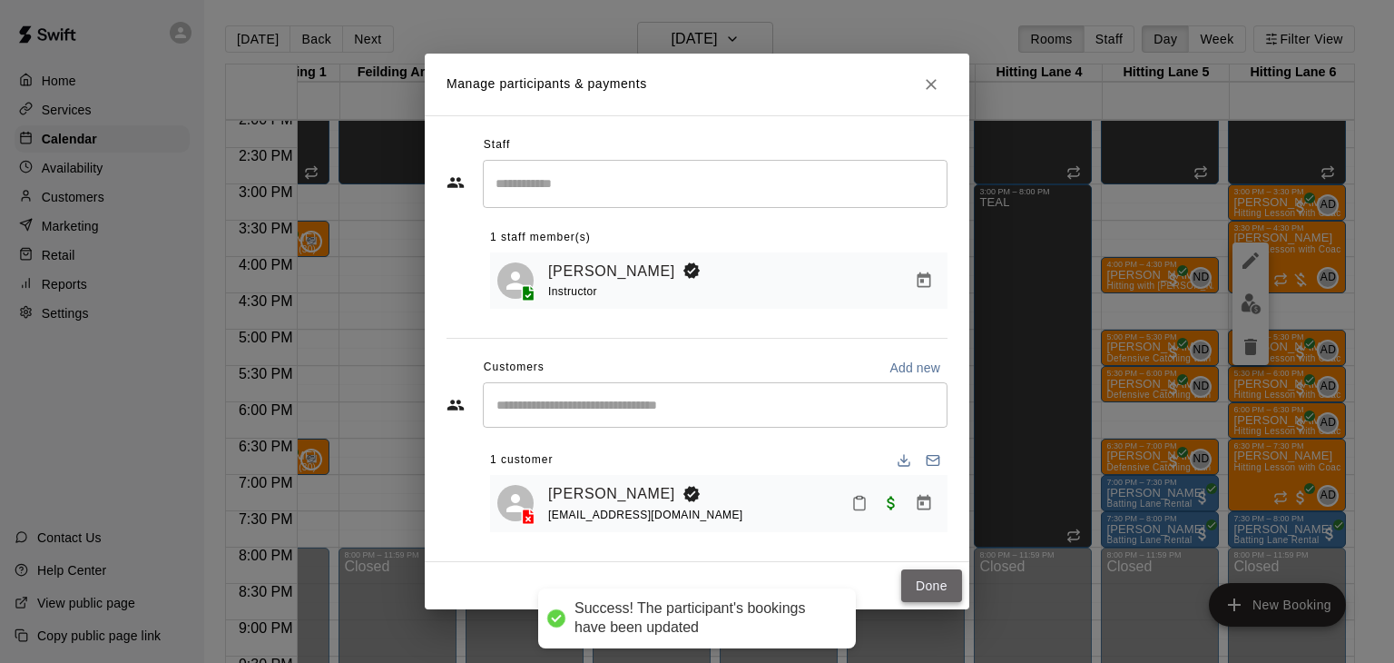
click at [932, 591] on button "Done" at bounding box center [931, 586] width 61 height 34
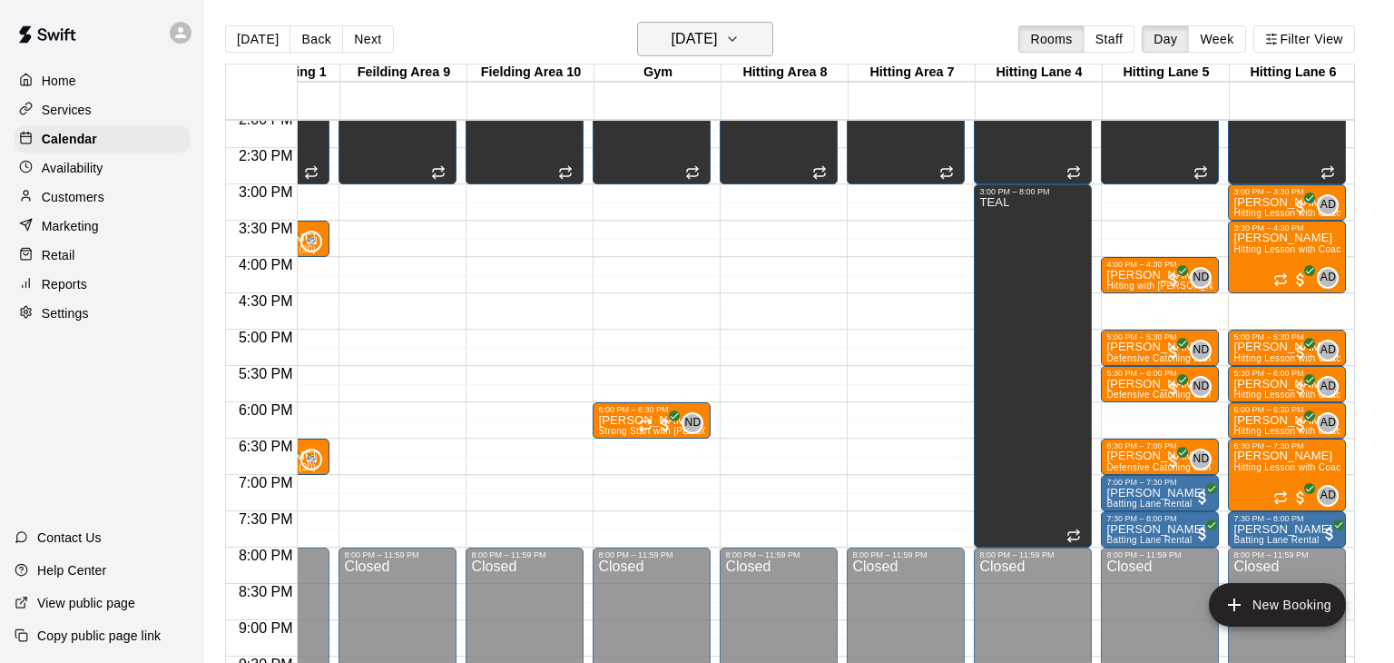
click at [740, 41] on icon "button" at bounding box center [732, 39] width 15 height 22
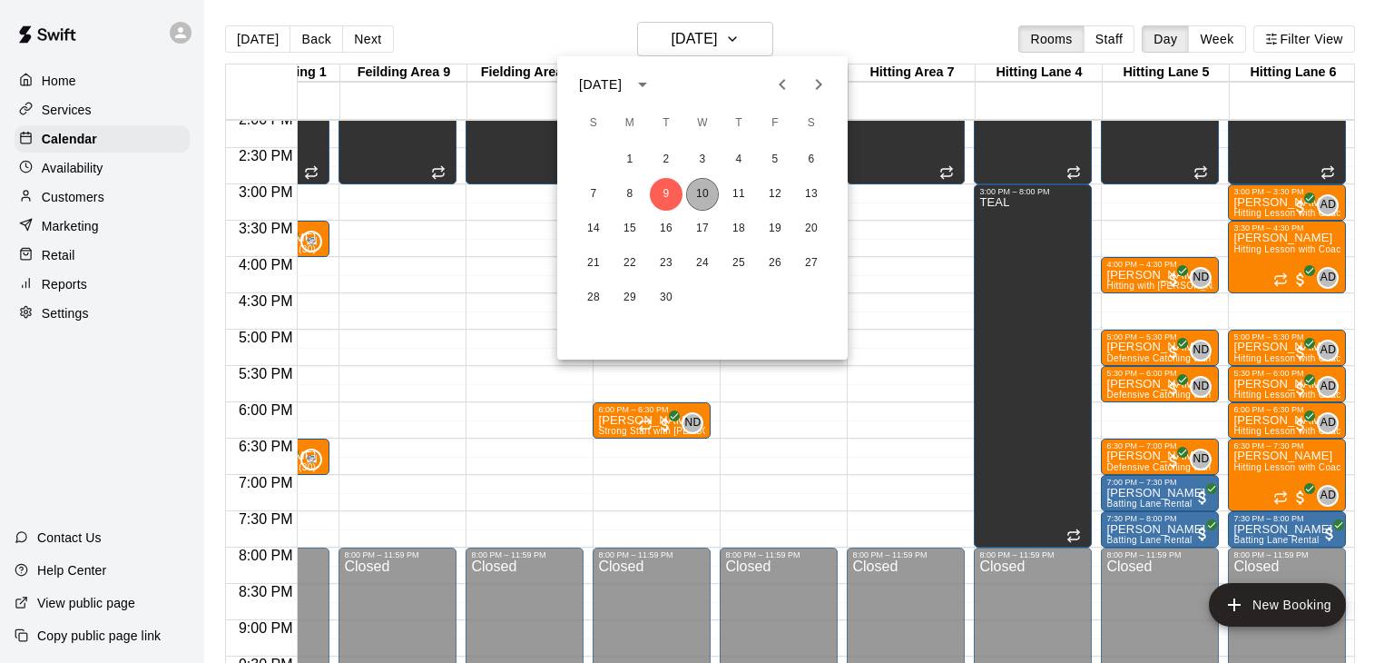
click at [707, 197] on button "10" at bounding box center [702, 194] width 33 height 33
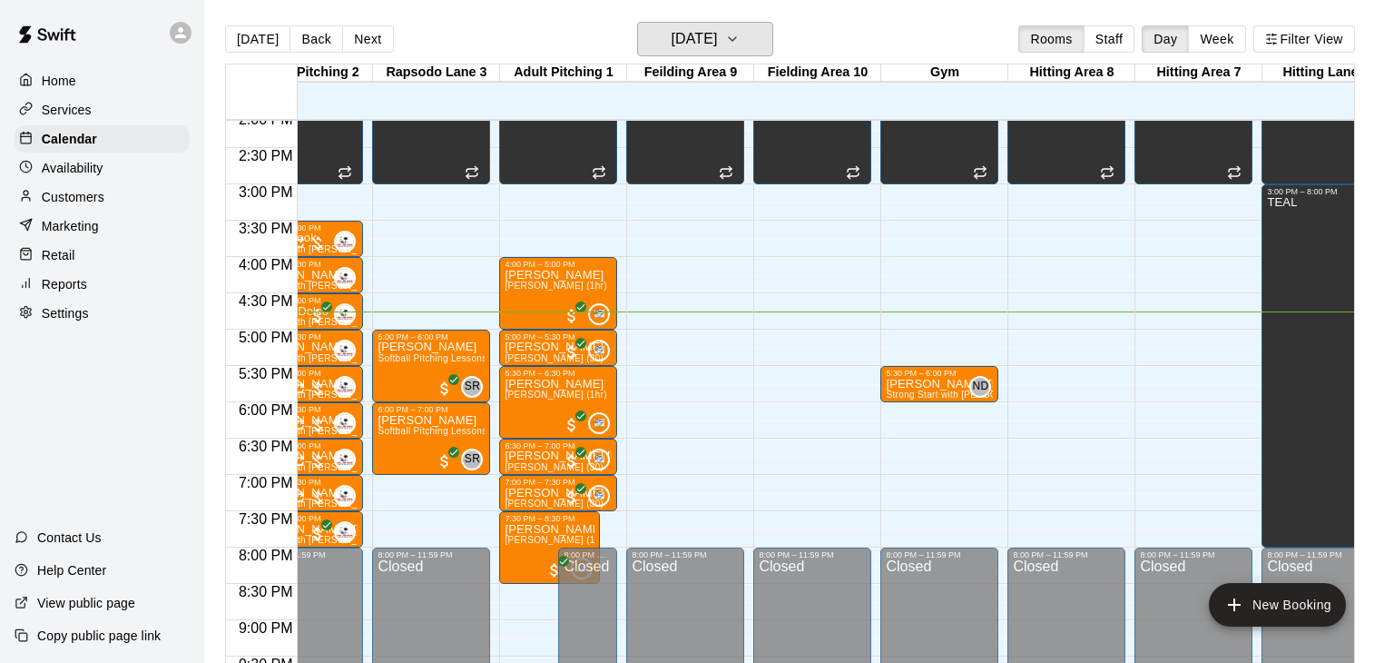
scroll to position [0, 458]
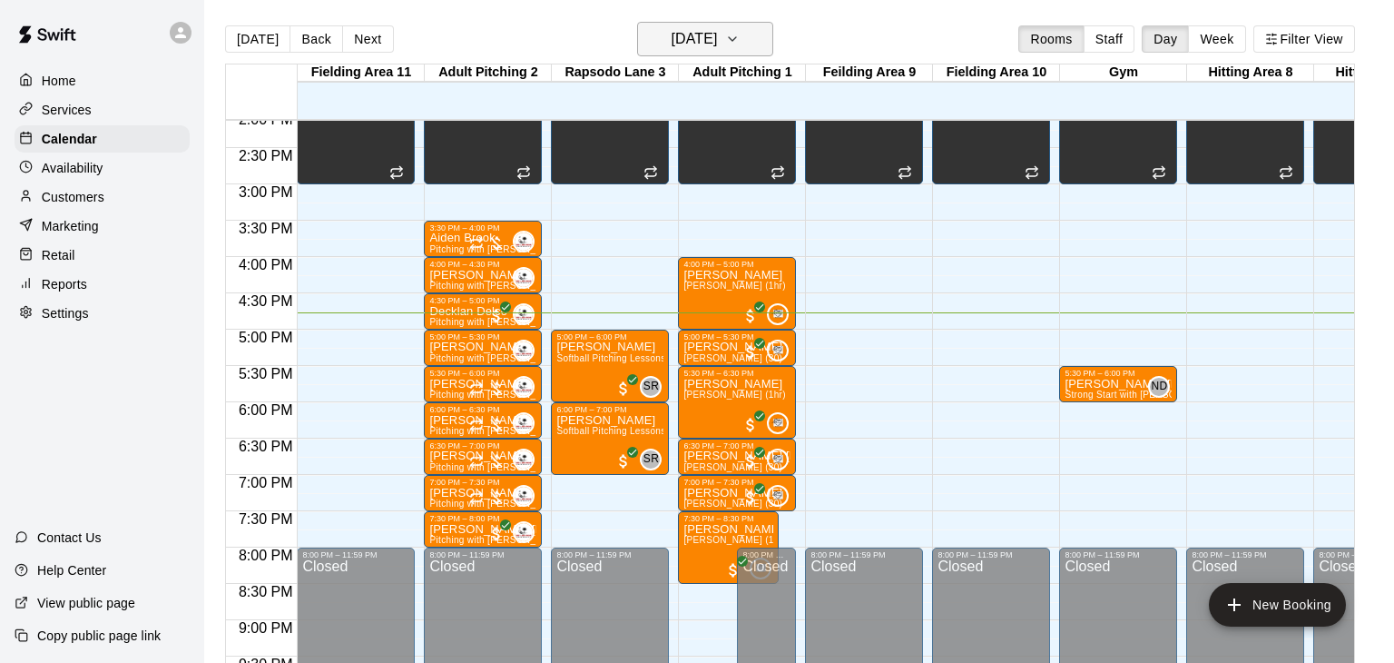
click at [740, 41] on icon "button" at bounding box center [732, 39] width 15 height 22
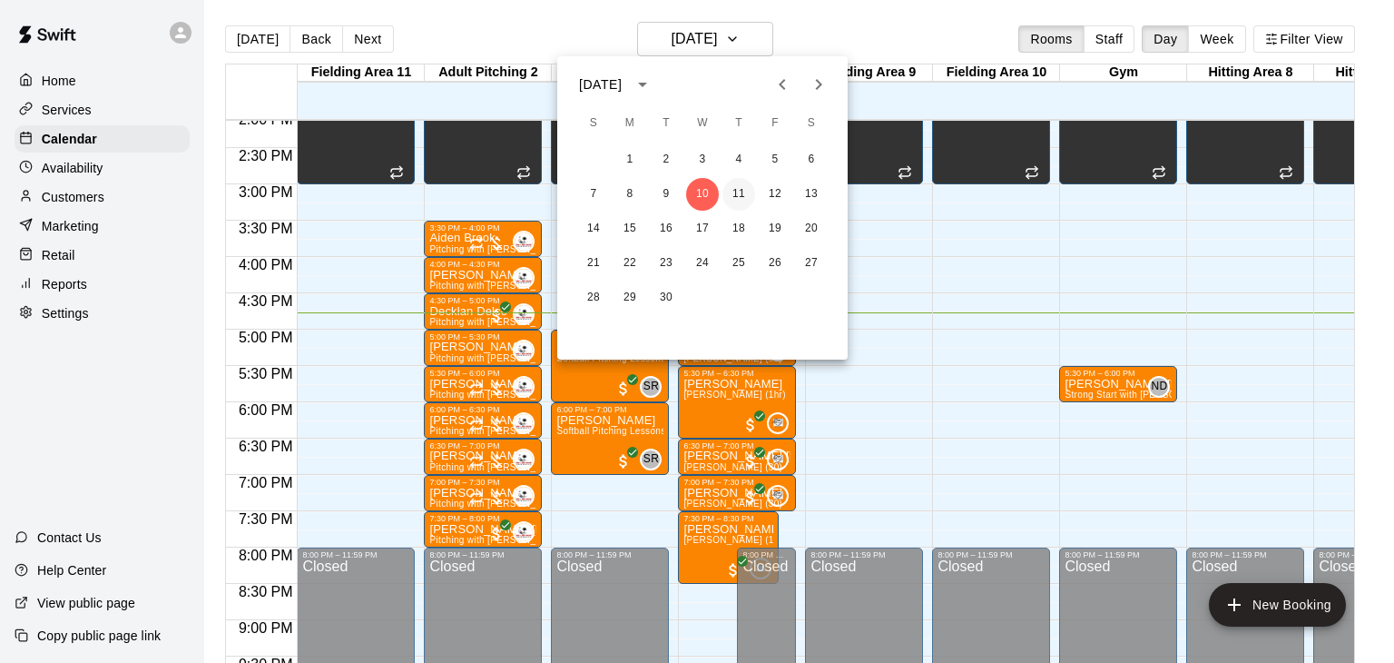
click at [742, 197] on button "11" at bounding box center [738, 194] width 33 height 33
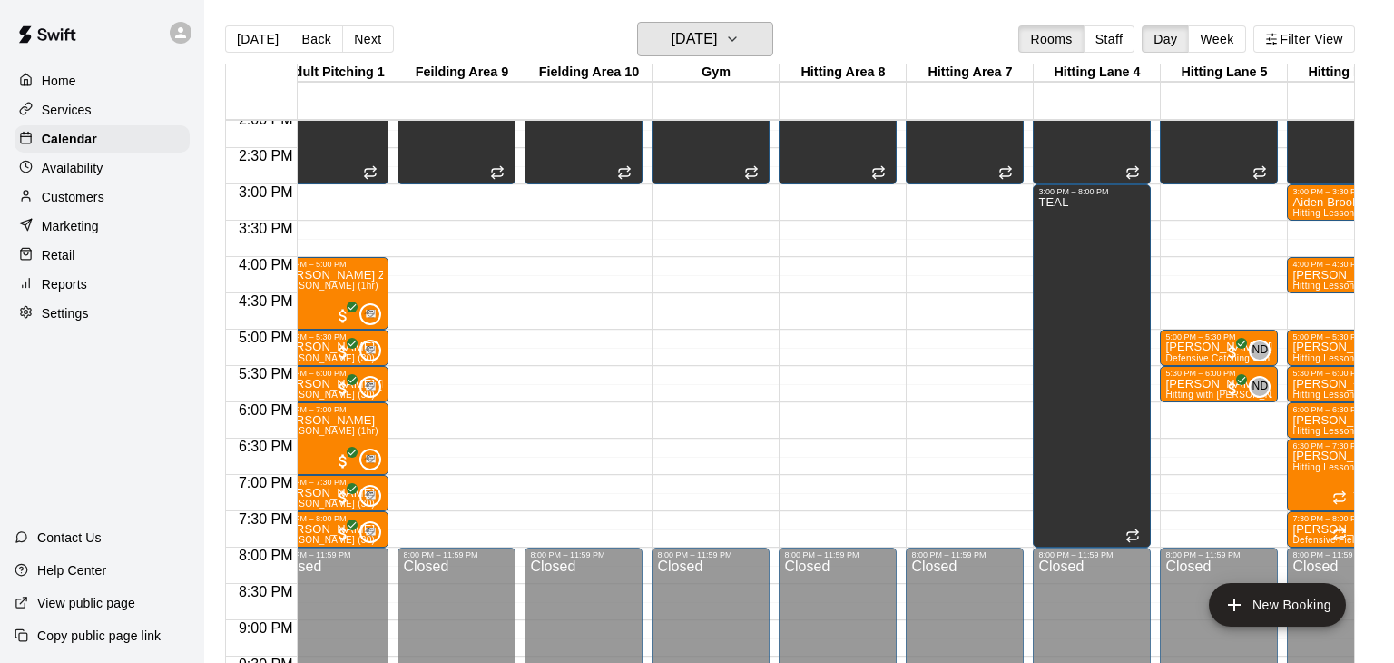
scroll to position [0, 466]
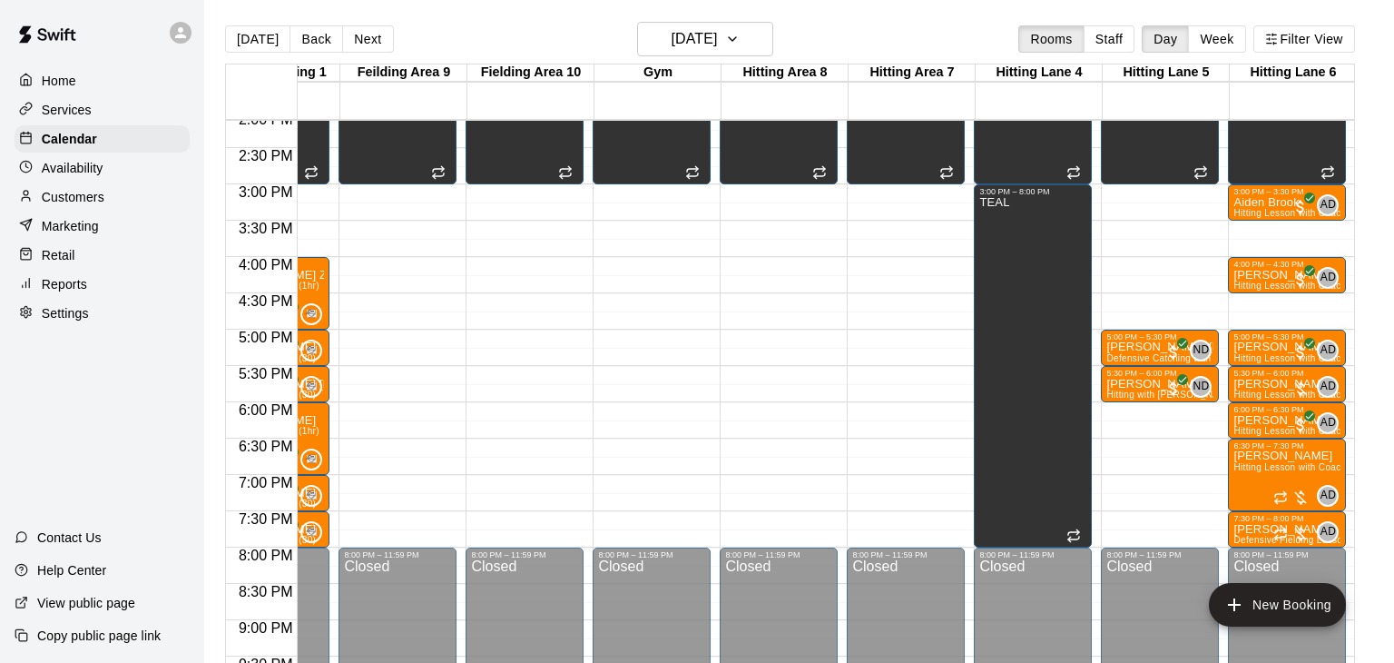
drag, startPoint x: 1275, startPoint y: 298, endPoint x: 1275, endPoint y: 319, distance: 21.8
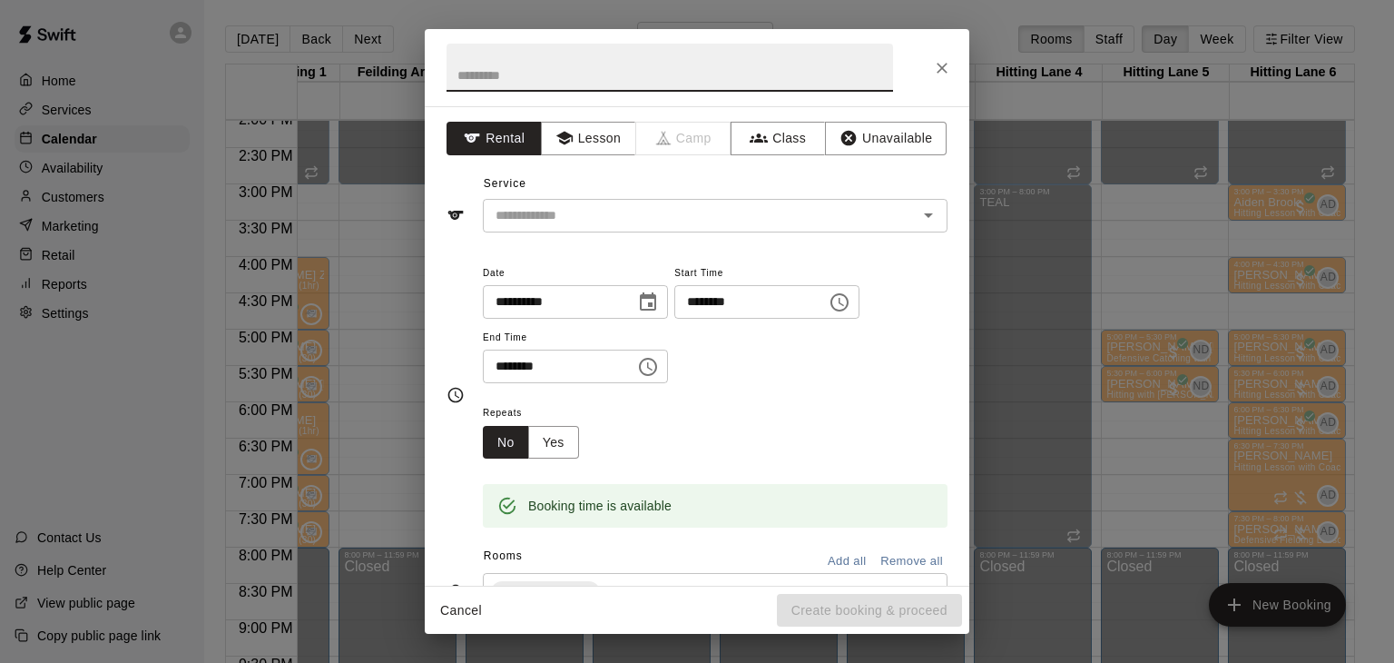
click at [557, 82] on input "text" at bounding box center [670, 68] width 447 height 48
type input "**********"
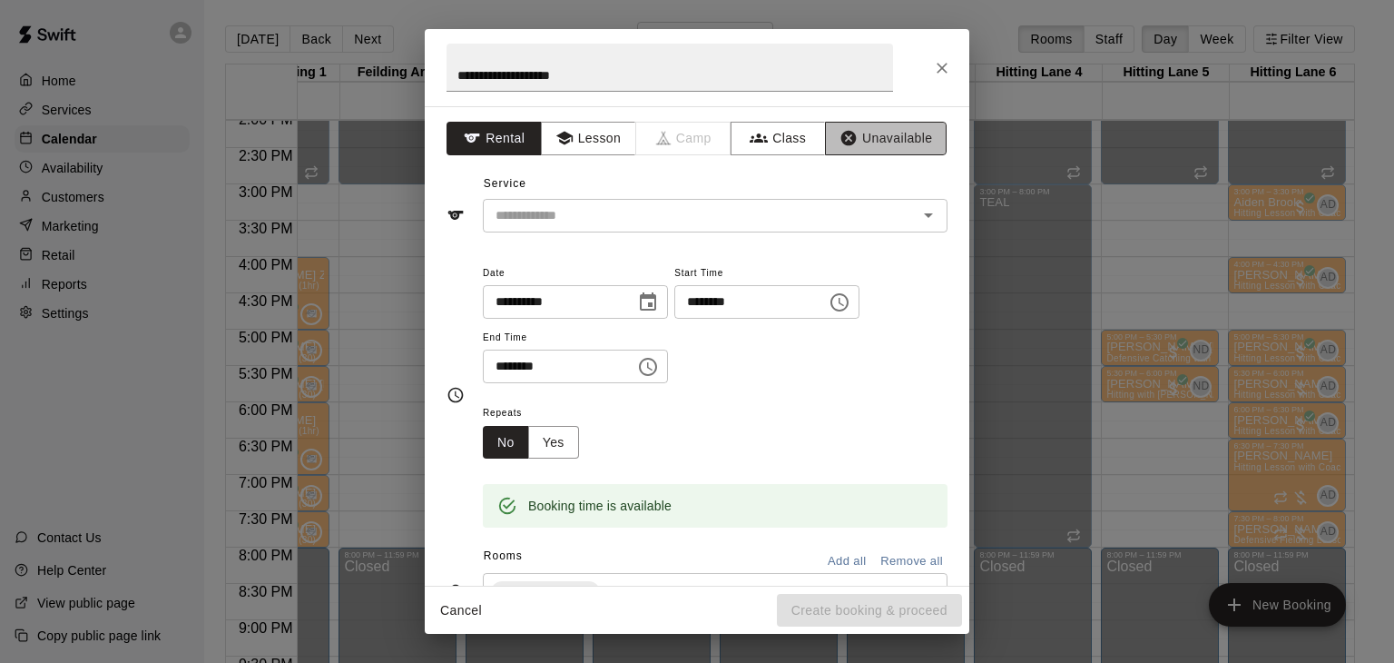
click at [882, 134] on button "Unavailable" at bounding box center [886, 139] width 122 height 34
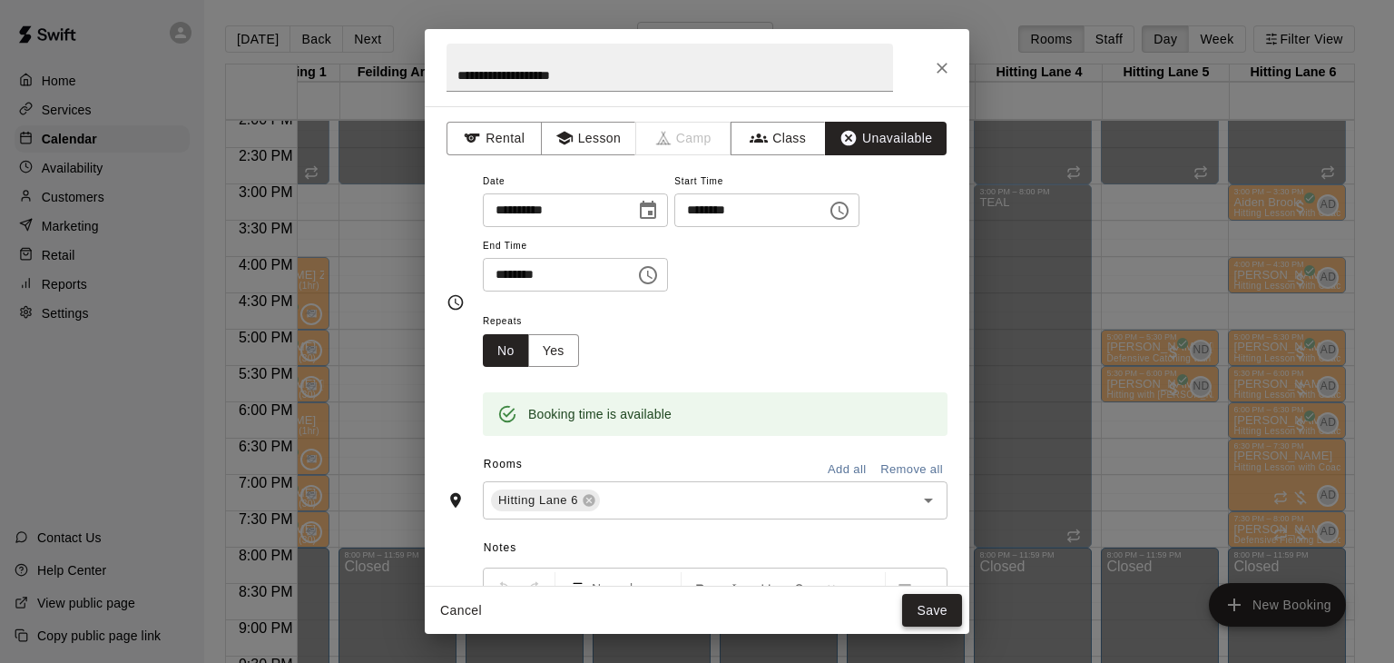
click at [936, 608] on button "Save" at bounding box center [932, 611] width 60 height 34
